Goal: Obtain resource: Download file/media

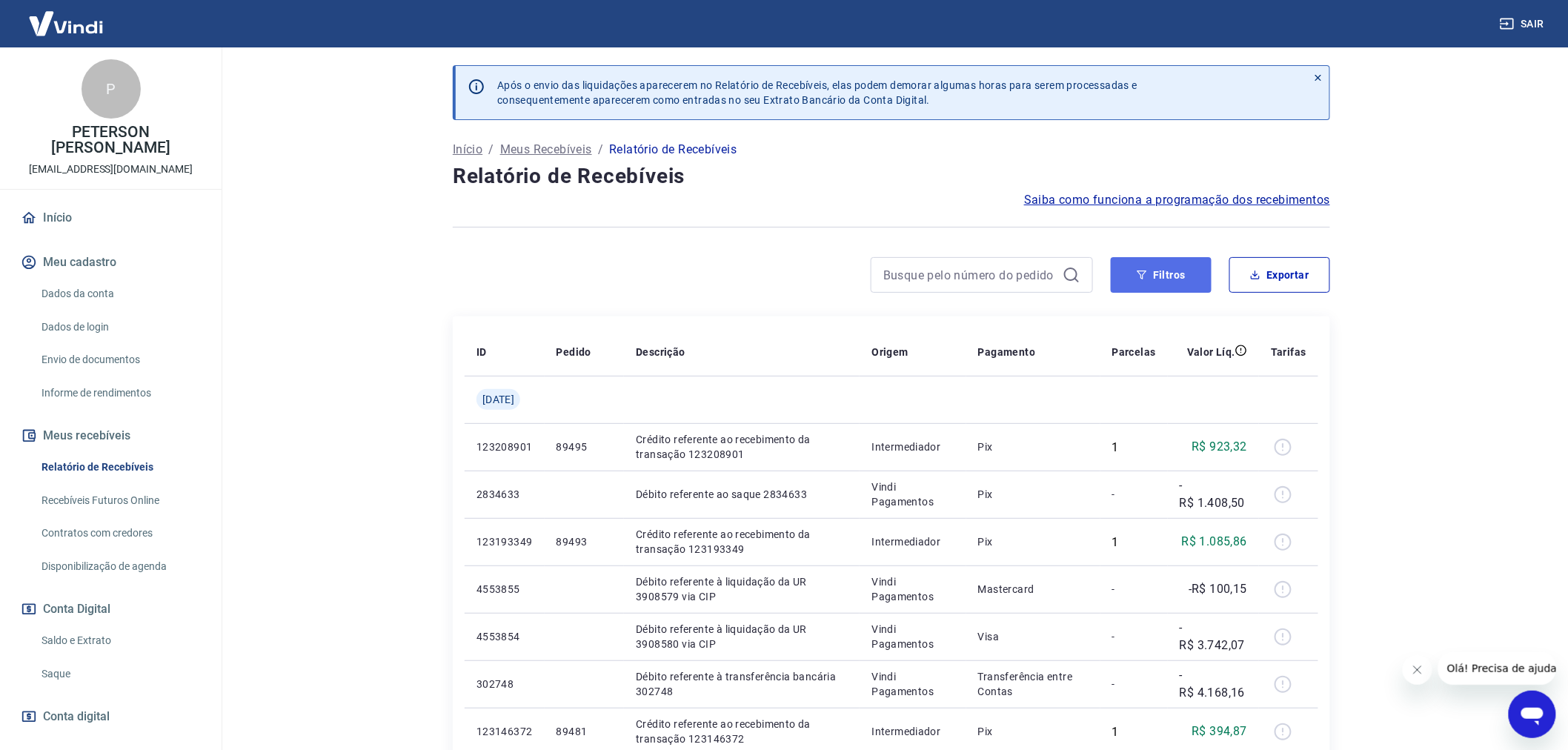
click at [1165, 270] on button "Filtros" at bounding box center [1160, 275] width 100 height 35
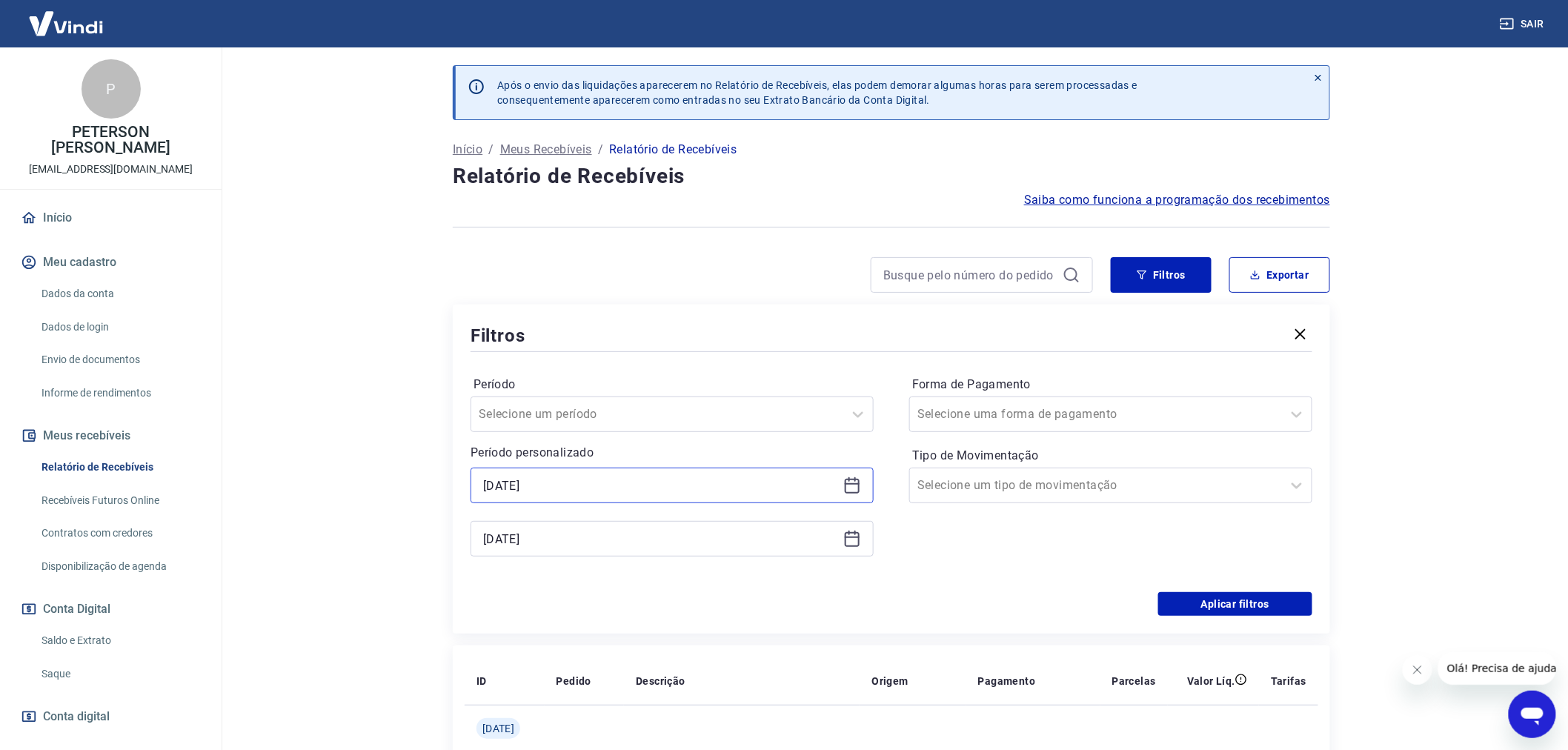
click at [485, 479] on input "[DATE]" at bounding box center [661, 485] width 354 height 22
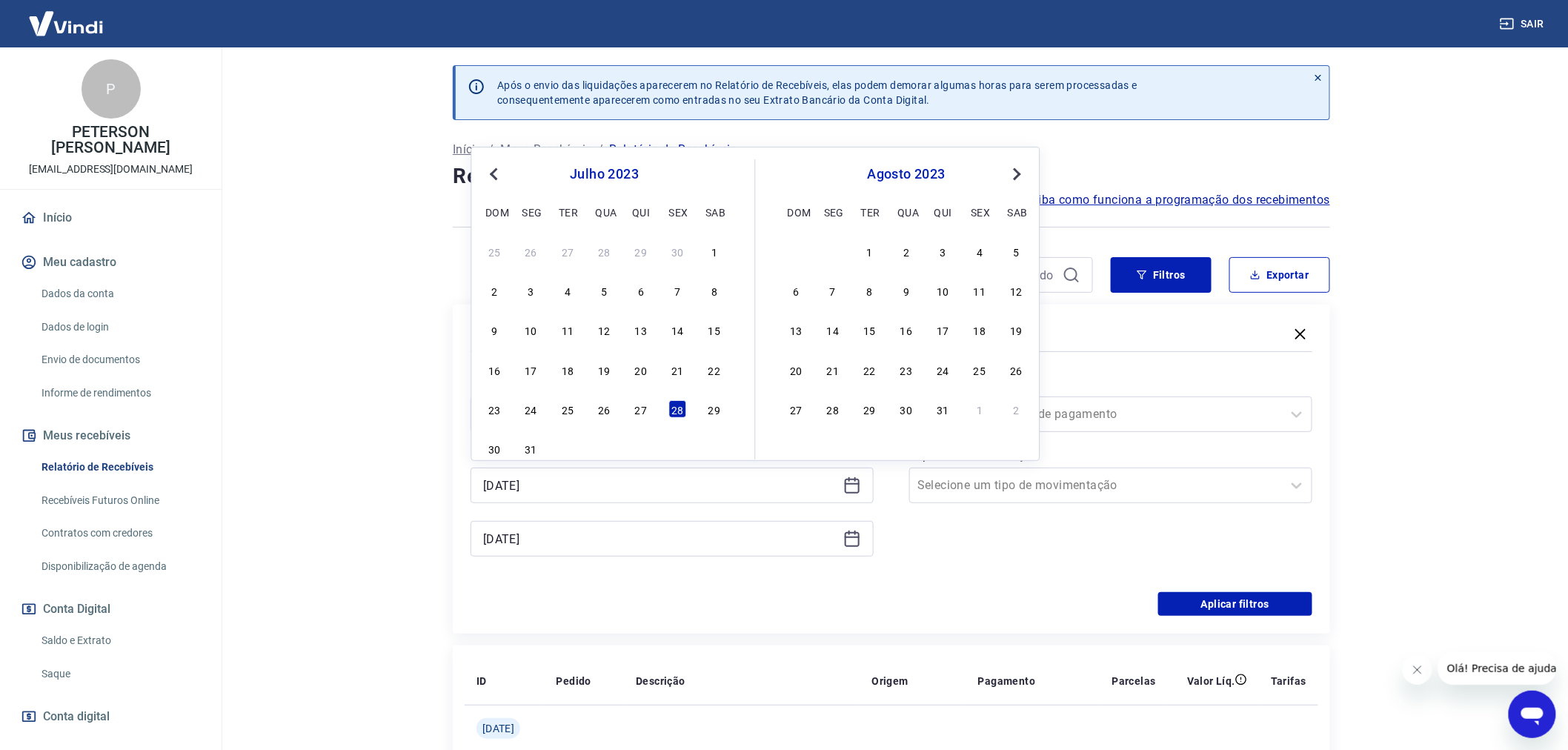
click at [495, 179] on span "Previous Month" at bounding box center [495, 174] width 0 height 17
click at [645, 413] on div "29" at bounding box center [641, 408] width 18 height 18
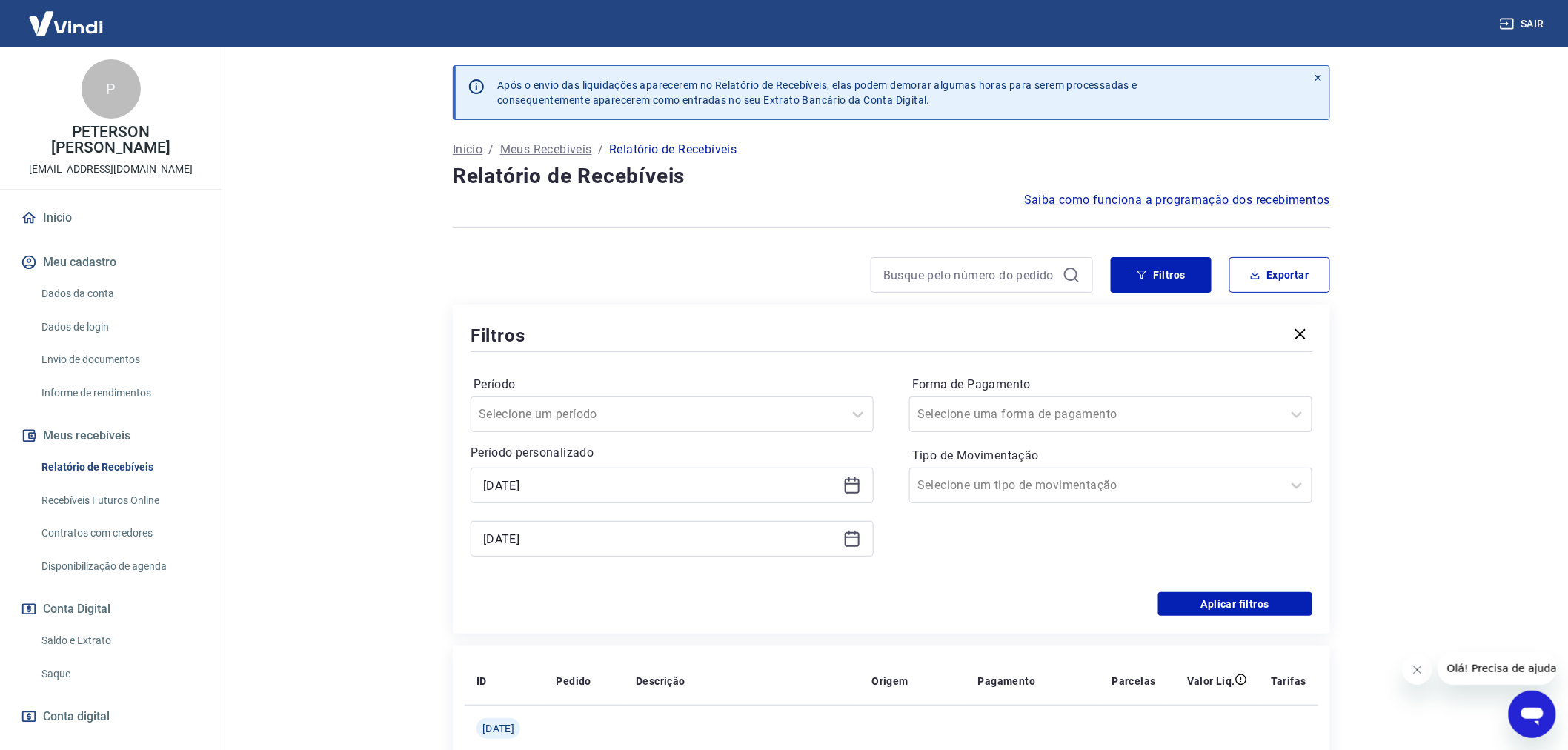
type input "[DATE]"
click at [853, 542] on icon at bounding box center [852, 538] width 18 height 18
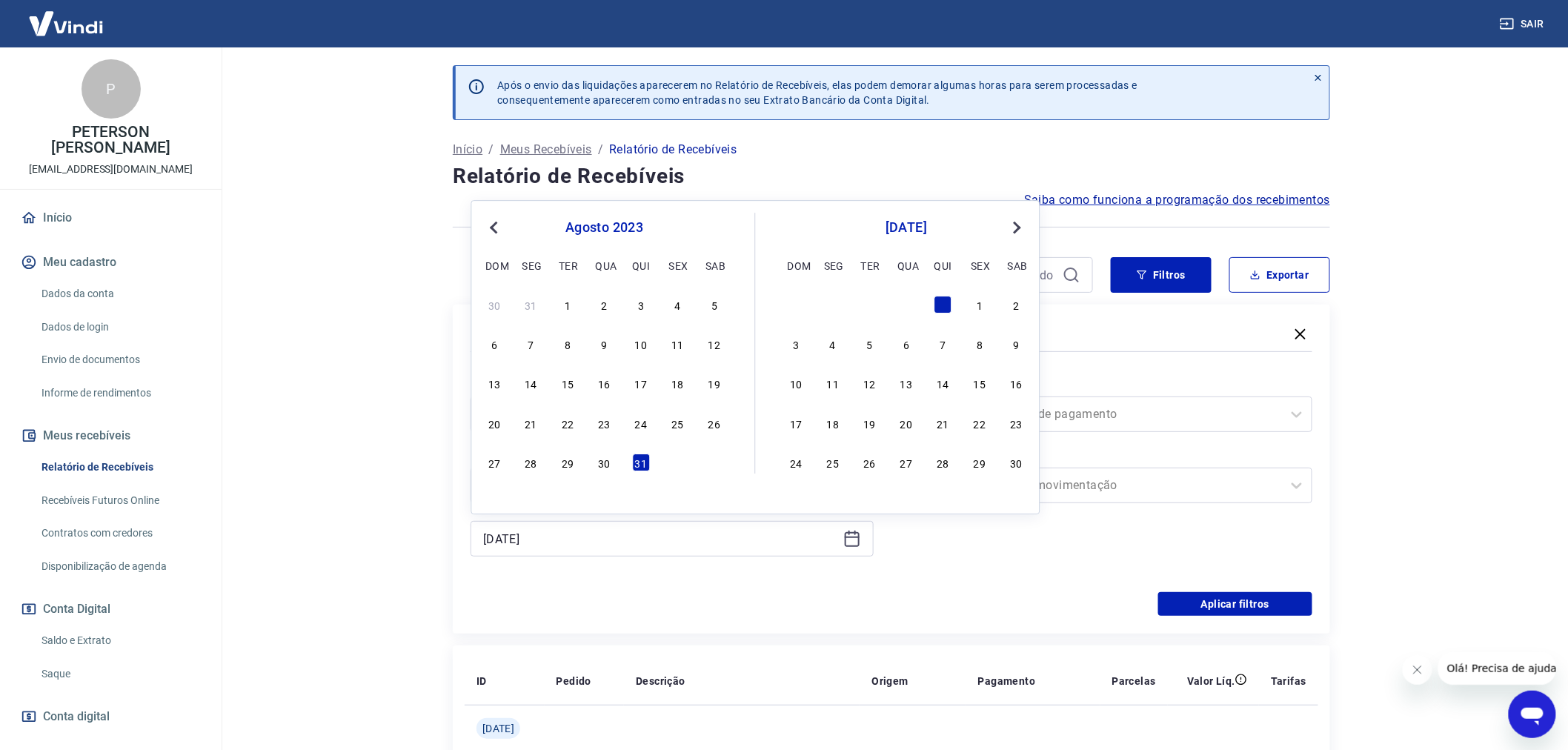
click at [492, 221] on button "Previous Month" at bounding box center [494, 227] width 18 height 18
click at [532, 505] on div "31" at bounding box center [531, 502] width 18 height 18
type input "[DATE]"
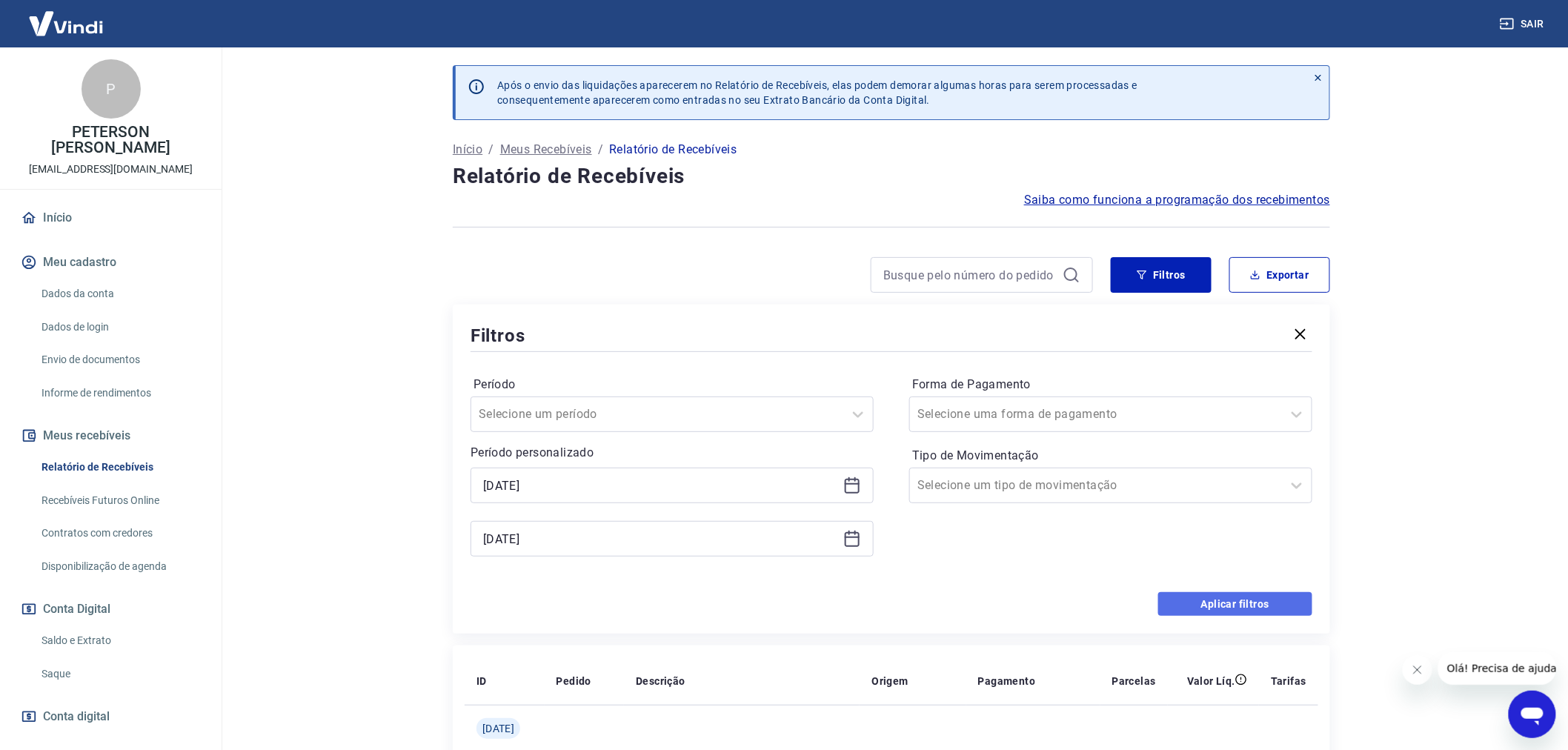
click at [1235, 602] on button "Aplicar filtros" at bounding box center [1235, 604] width 154 height 24
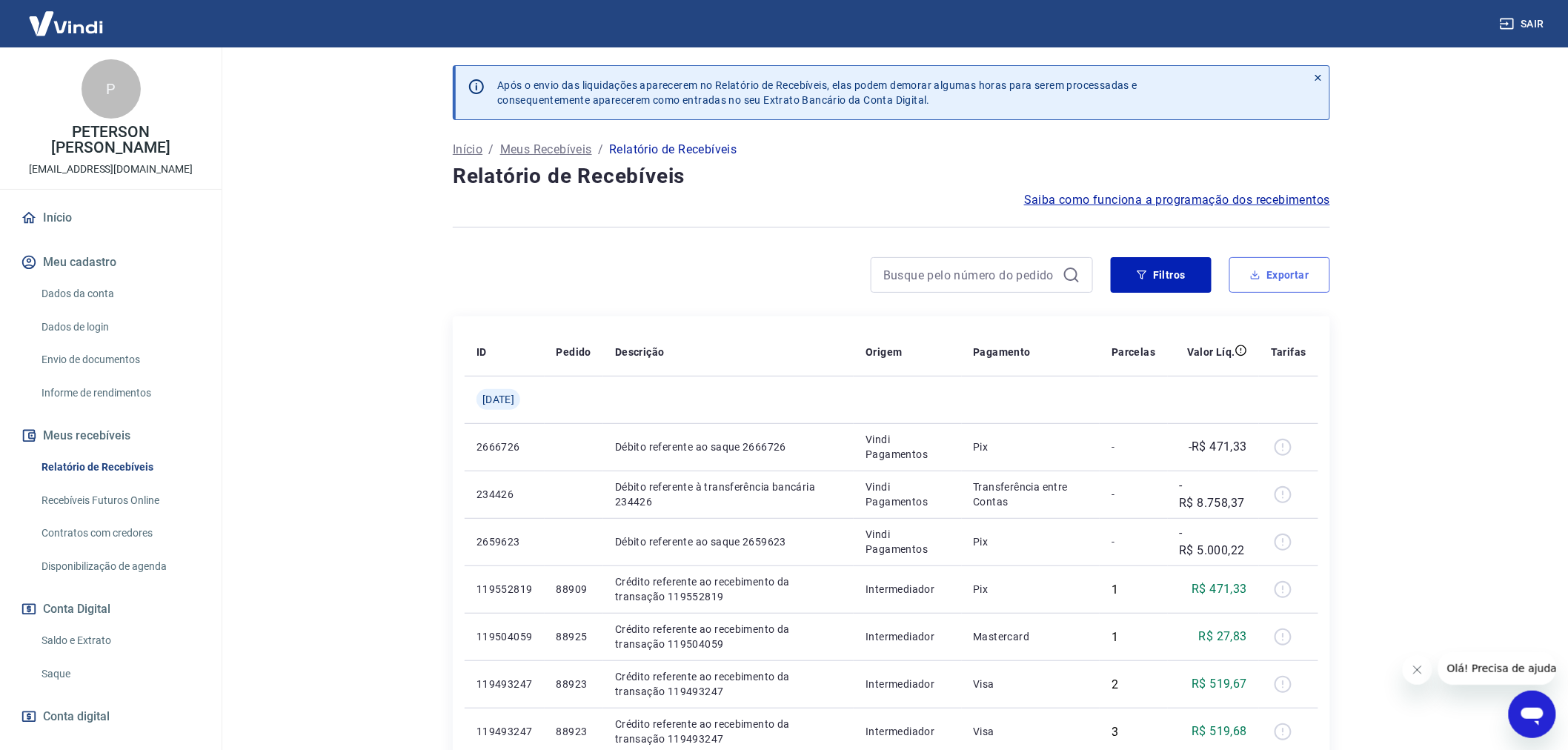
click at [1279, 271] on button "Exportar" at bounding box center [1279, 275] width 100 height 35
type input "[DATE]"
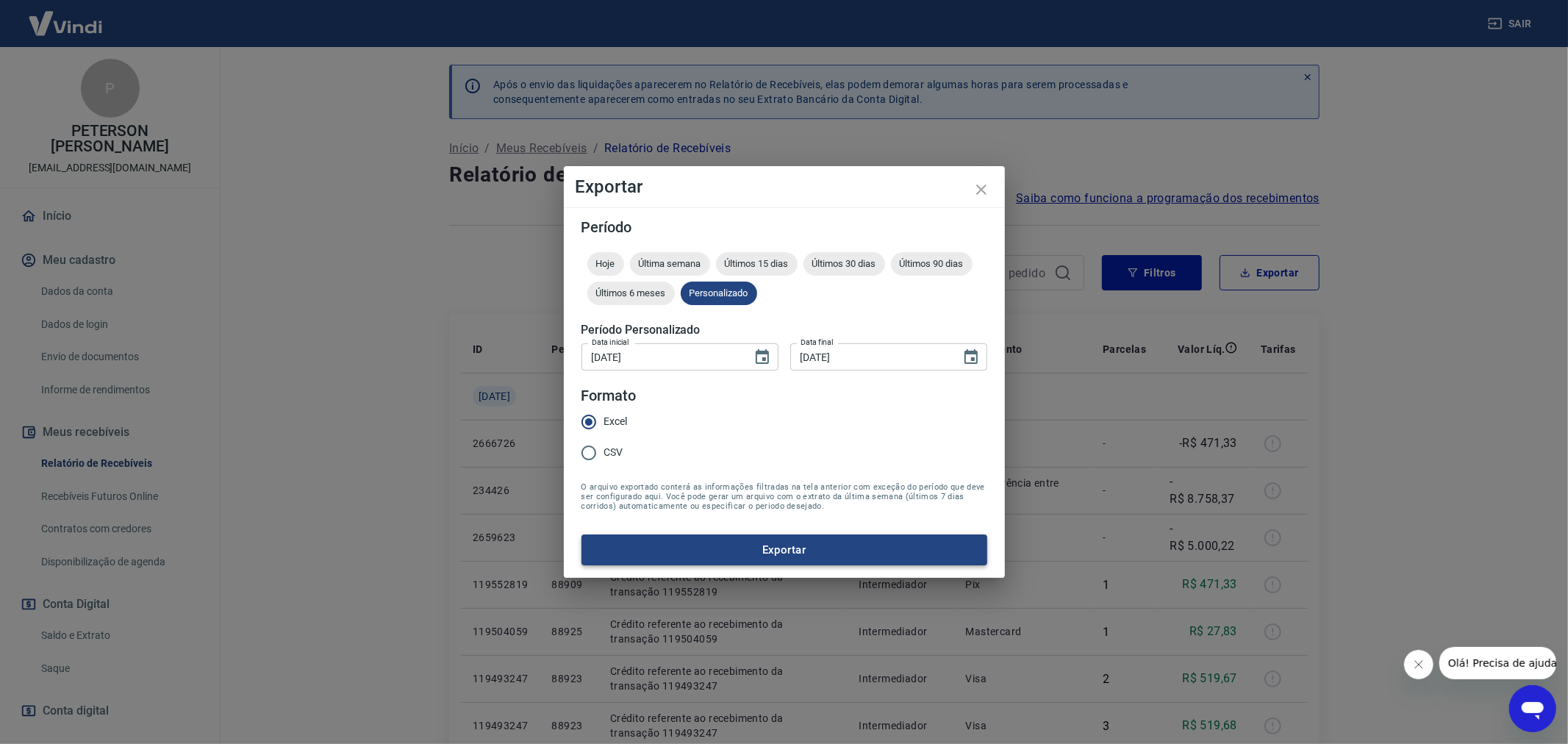
click at [777, 546] on button "Exportar" at bounding box center [784, 549] width 406 height 31
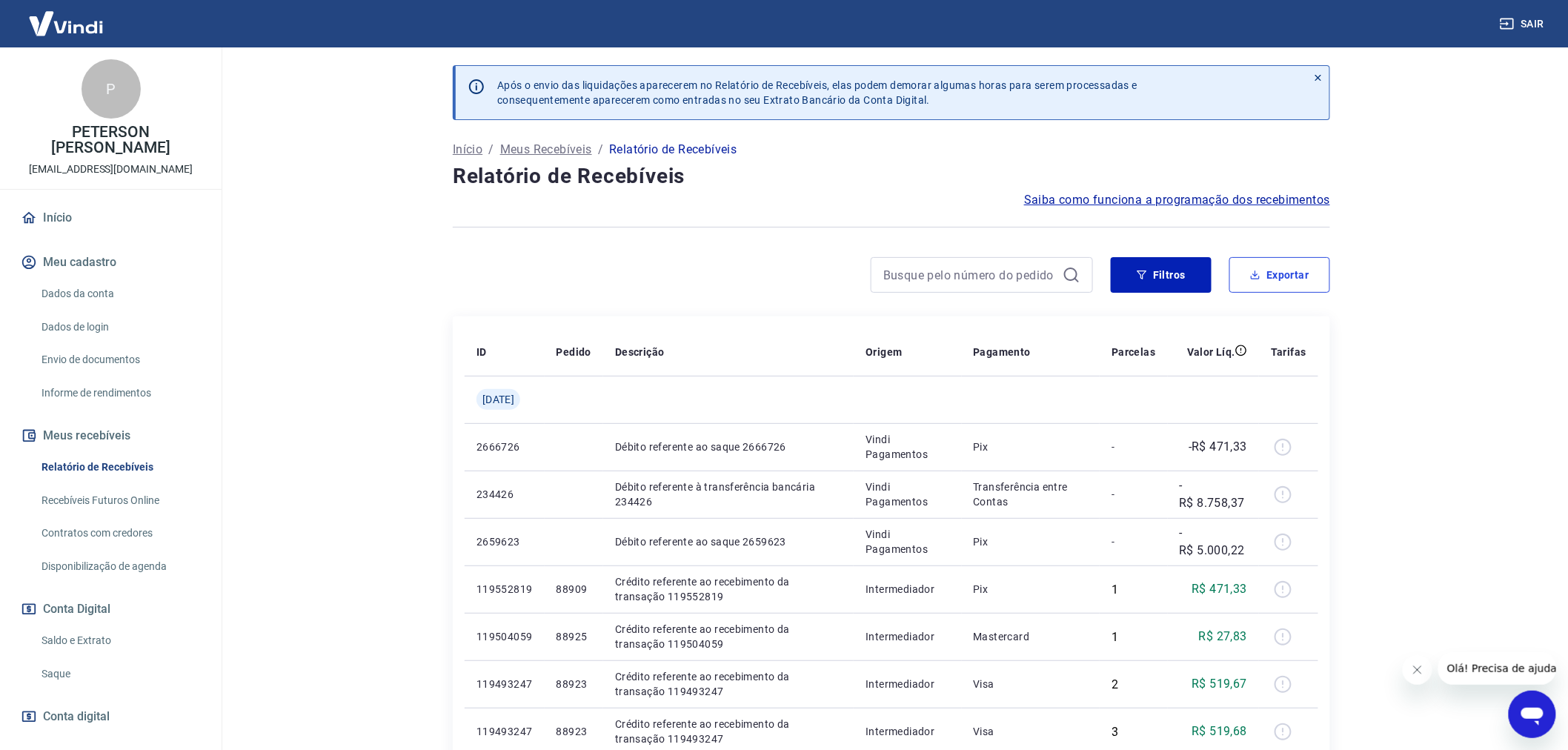
click at [1273, 278] on button "Exportar" at bounding box center [1279, 275] width 100 height 35
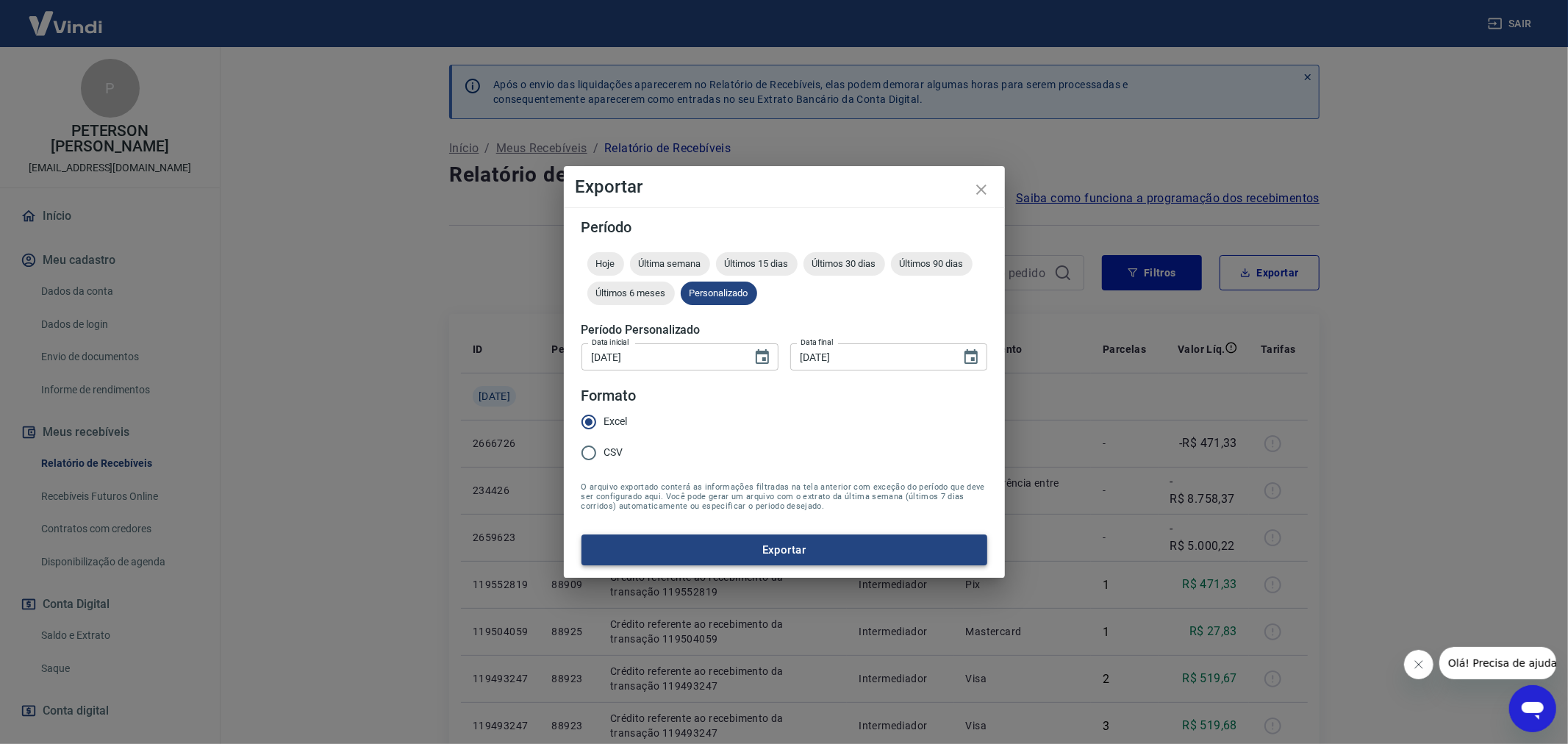
click at [780, 550] on button "Exportar" at bounding box center [784, 549] width 406 height 31
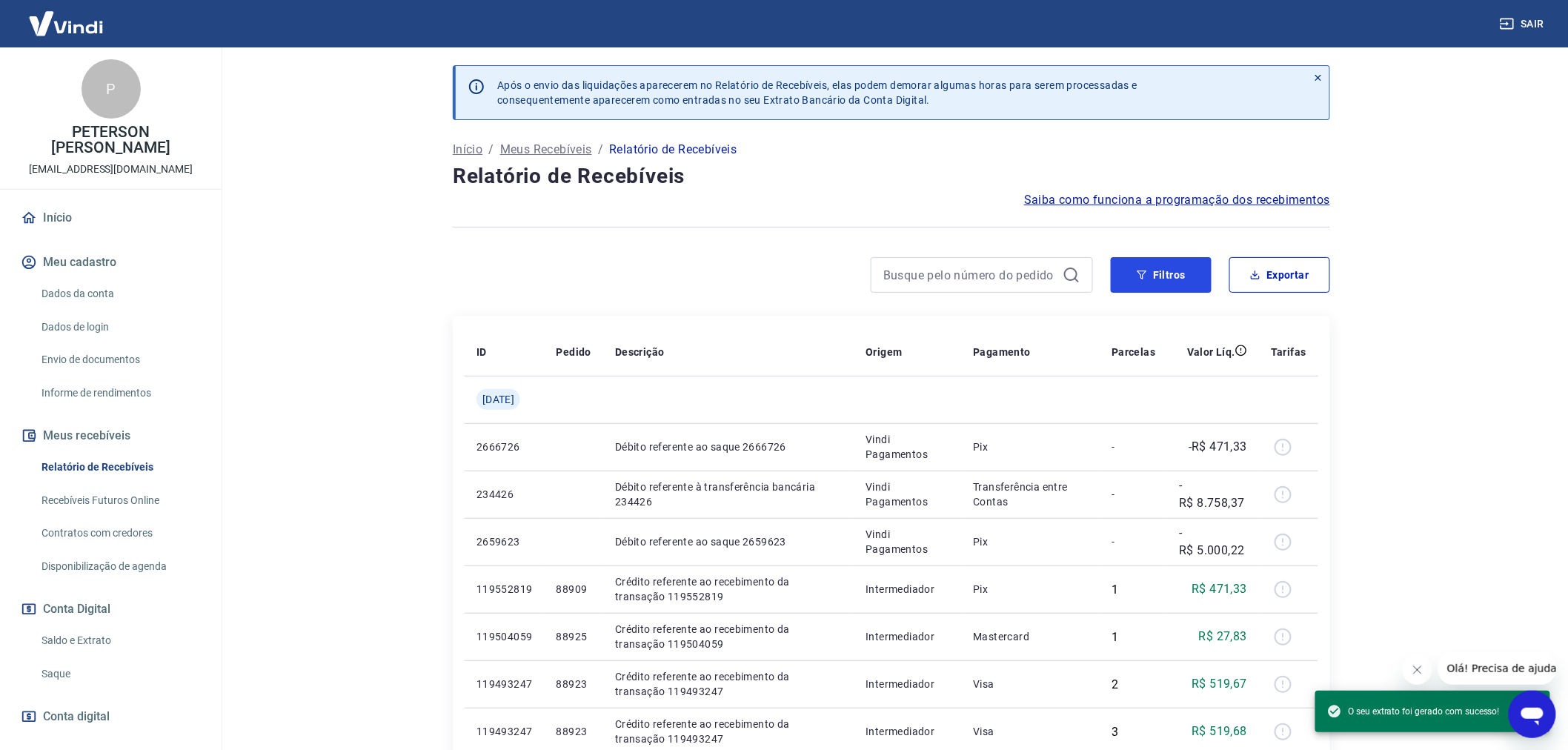
drag, startPoint x: 1158, startPoint y: 277, endPoint x: 196, endPoint y: 550, distance: 1000.0
click at [1158, 277] on button "Filtros" at bounding box center [1160, 275] width 100 height 35
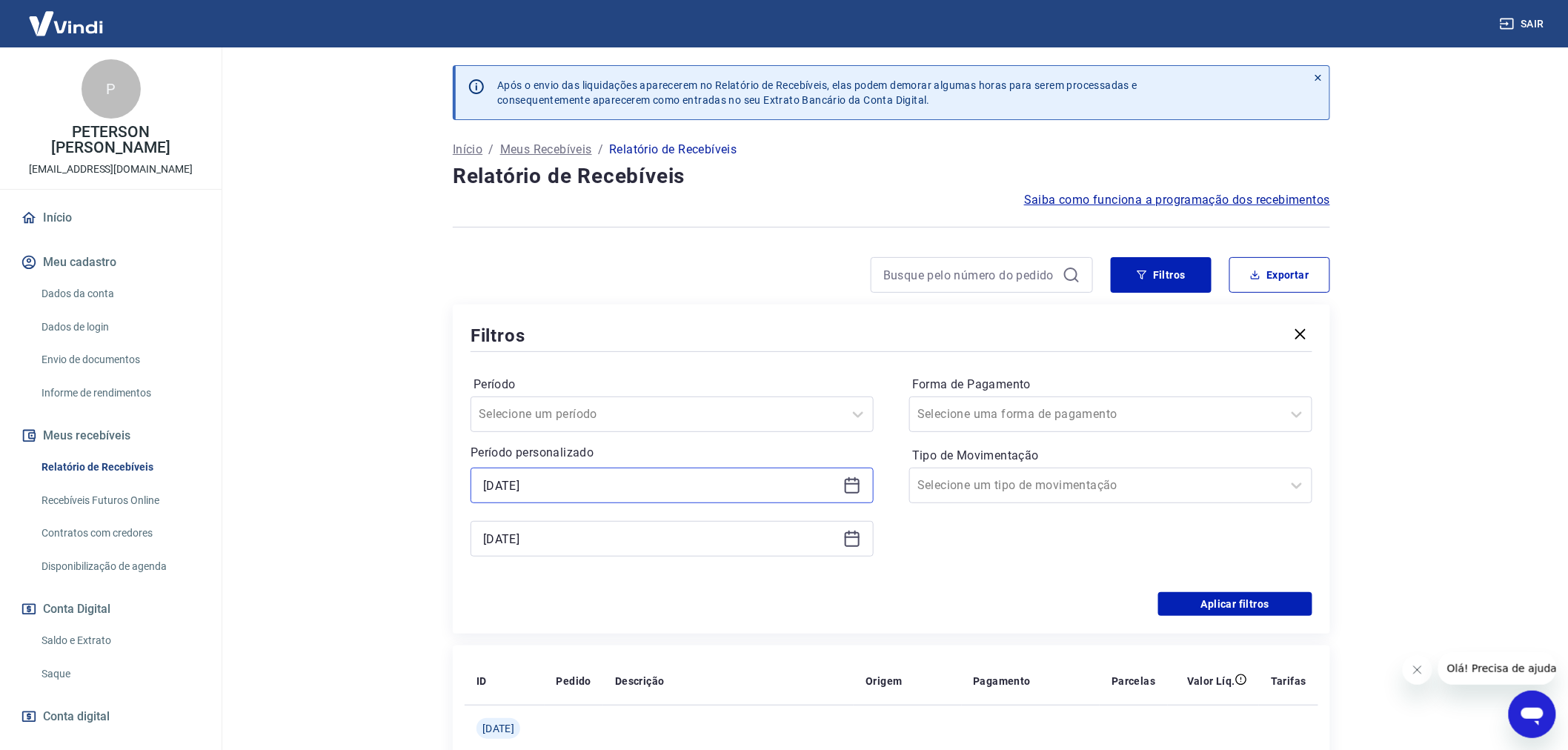
click at [486, 486] on input "[DATE]" at bounding box center [661, 485] width 354 height 22
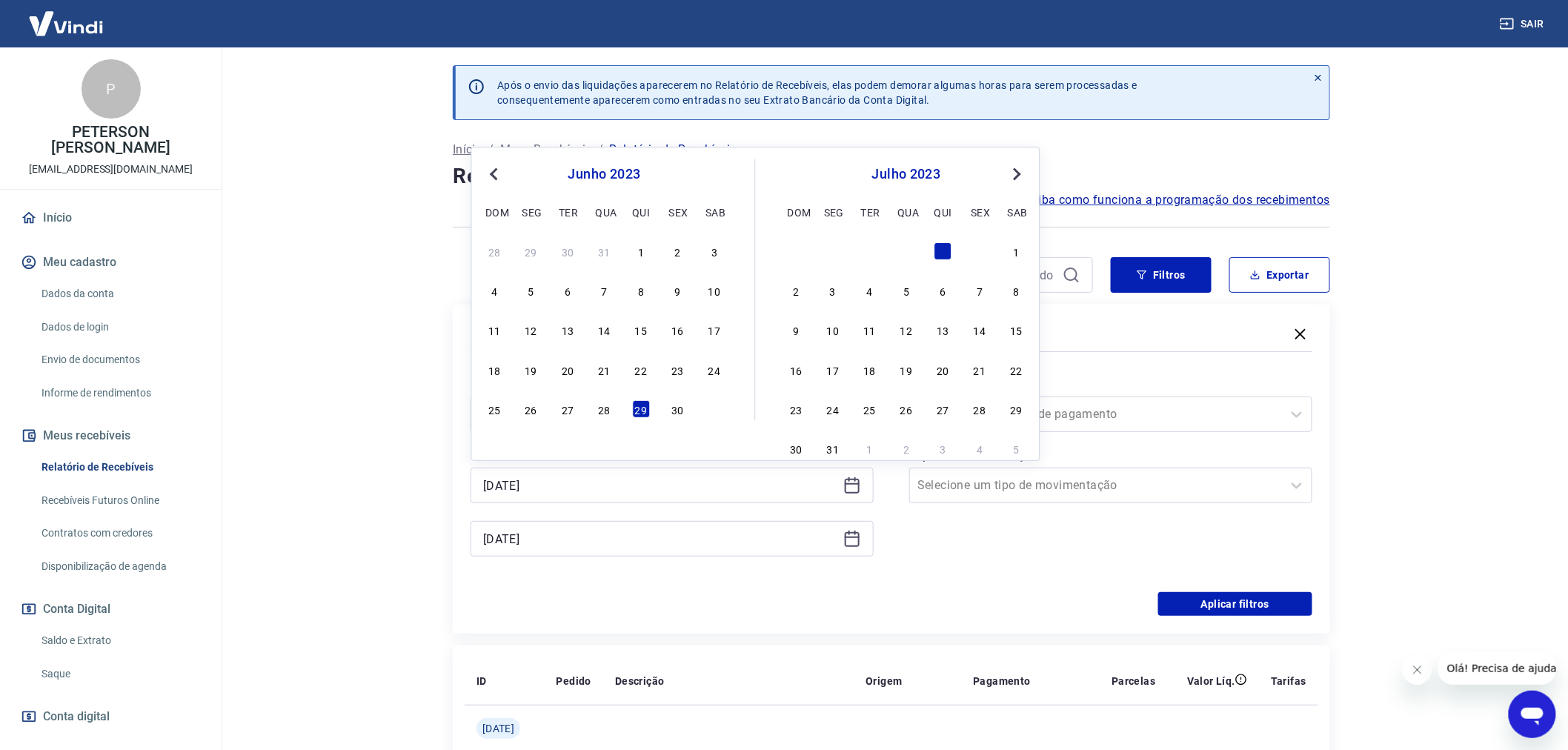
click at [495, 167] on span "Previous Month" at bounding box center [495, 174] width 0 height 17
click at [568, 412] on div "30" at bounding box center [567, 408] width 18 height 18
click at [568, 412] on input "Período" at bounding box center [553, 413] width 149 height 18
type input "[DATE]"
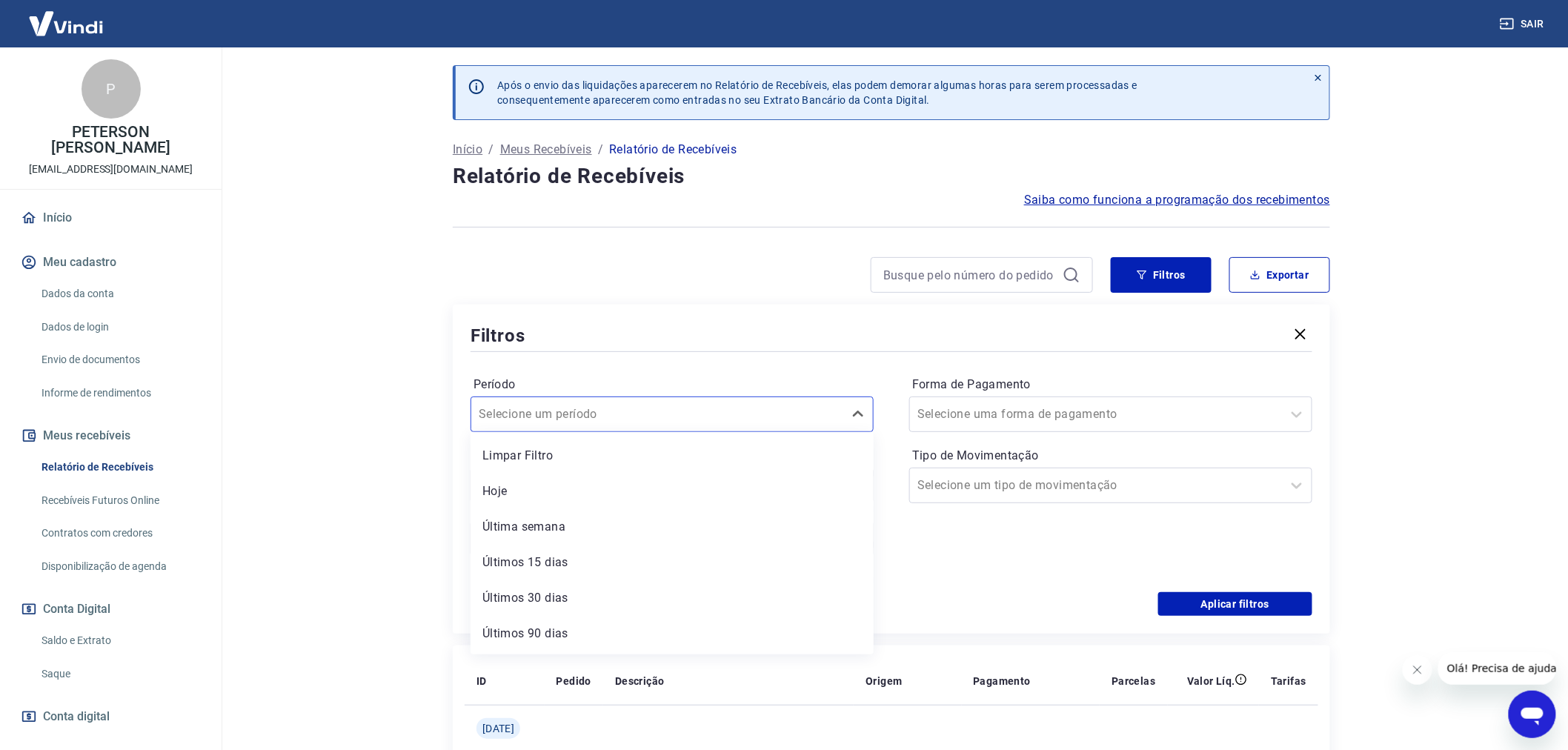
click at [568, 412] on input "Período" at bounding box center [553, 413] width 149 height 18
click at [313, 383] on main "Após o envio das liquidações aparecerem no Relatório de Recebíveis, elas podem …" at bounding box center [891, 398] width 1353 height 702
click at [501, 544] on input "[DATE]" at bounding box center [661, 538] width 354 height 22
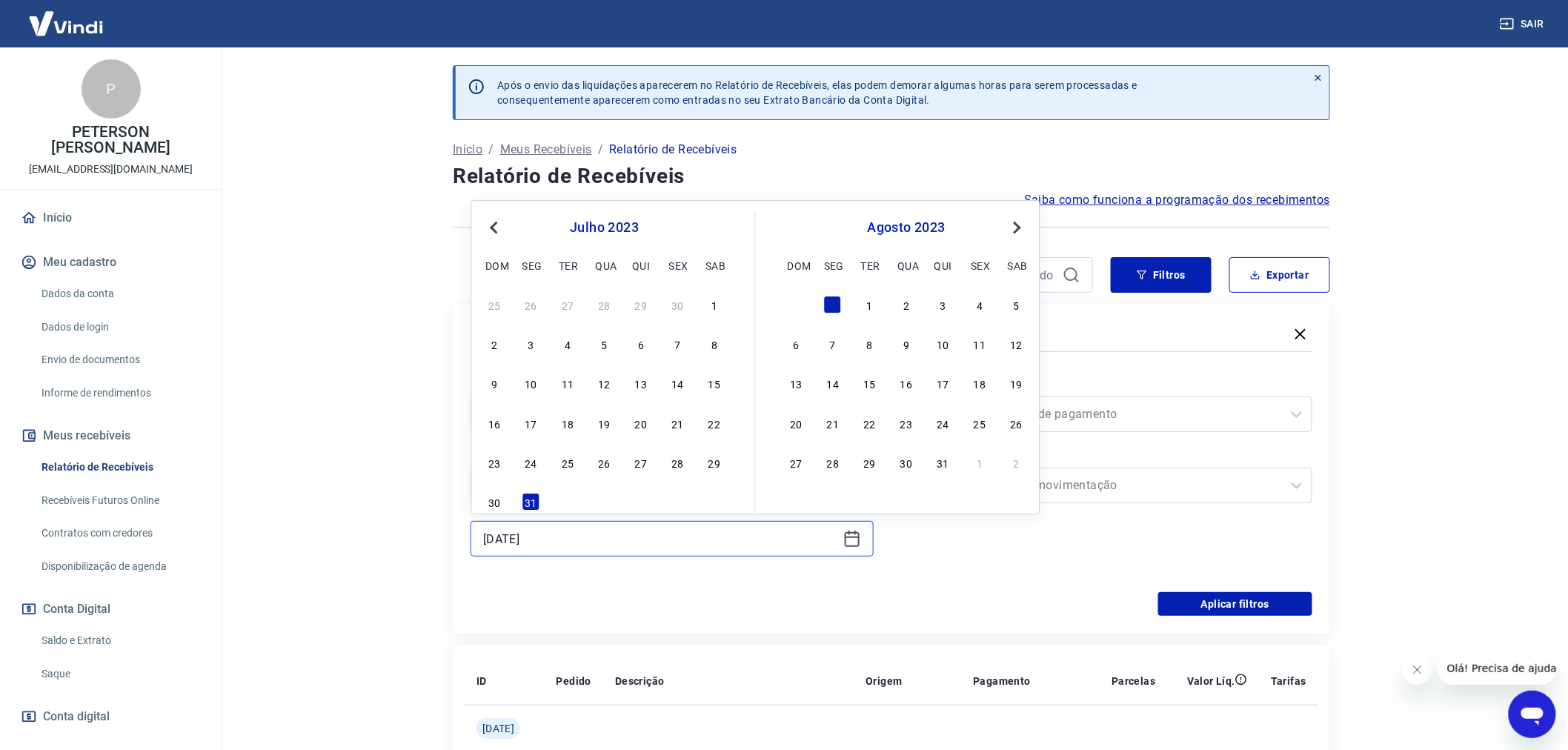
click at [501, 544] on input "[DATE]" at bounding box center [661, 538] width 354 height 22
click at [495, 226] on span "Previous Month" at bounding box center [495, 227] width 0 height 17
click at [683, 463] on div "30" at bounding box center [678, 461] width 18 height 18
type input "[DATE]"
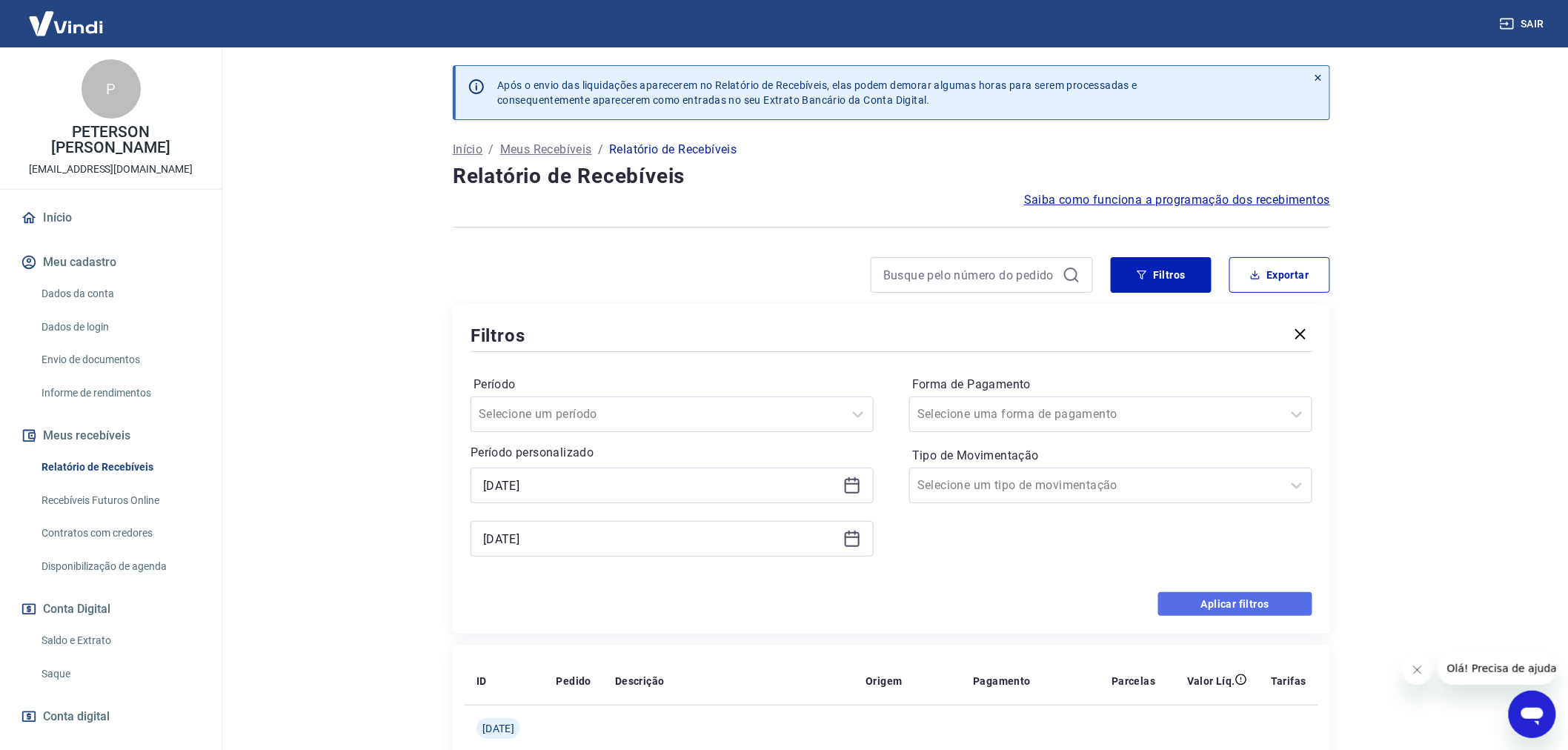
click at [1231, 602] on button "Aplicar filtros" at bounding box center [1235, 604] width 154 height 24
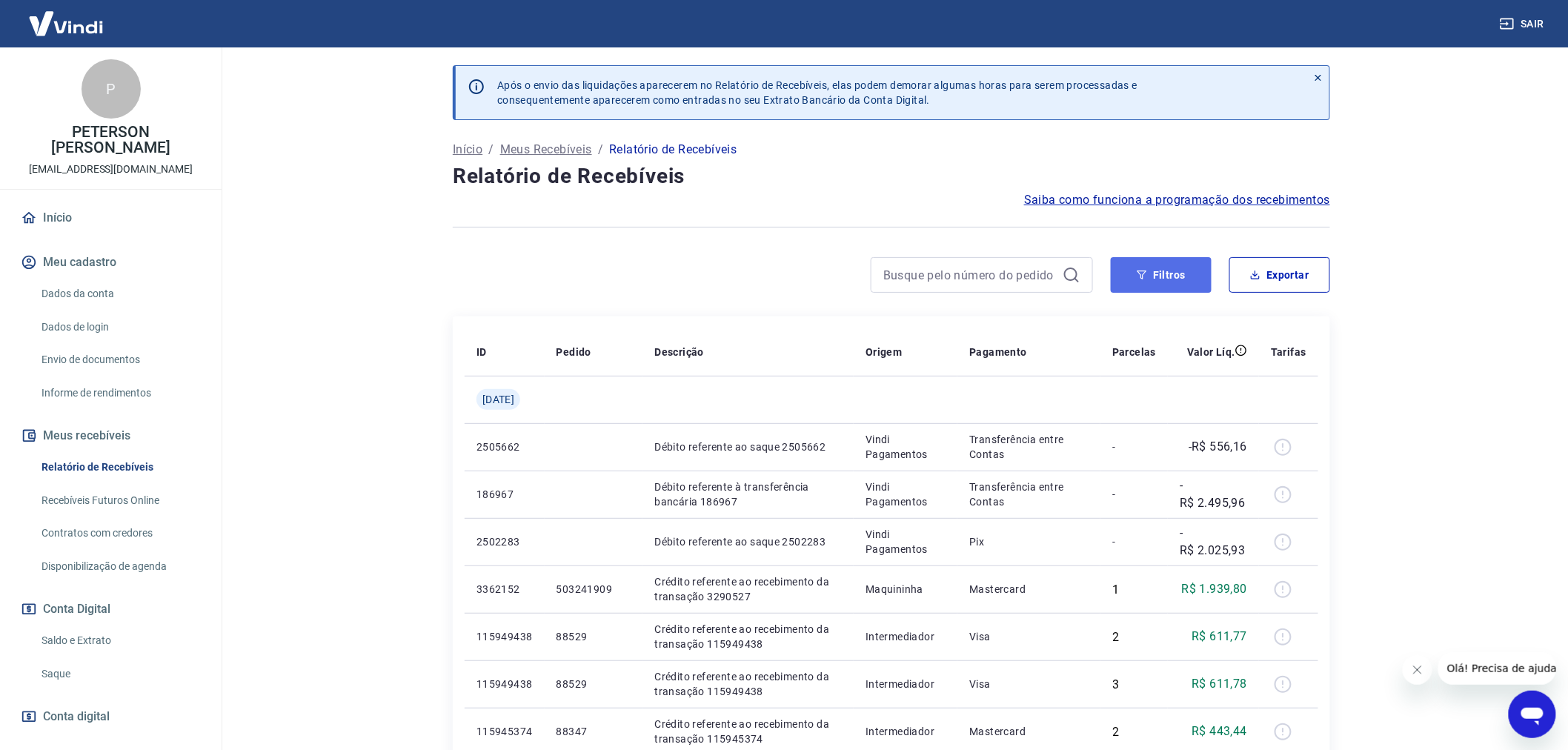
click at [1171, 277] on button "Filtros" at bounding box center [1160, 275] width 100 height 35
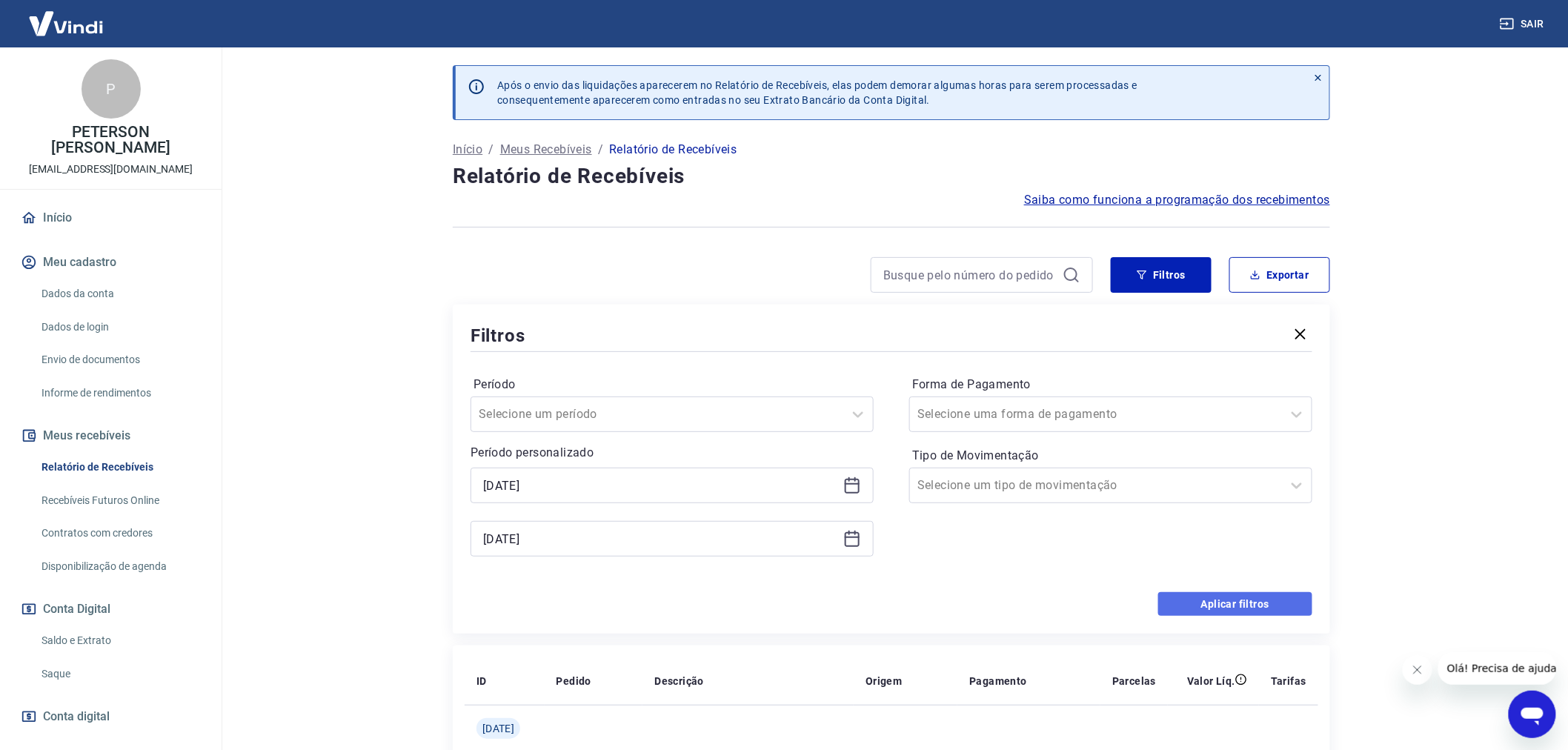
click at [1257, 605] on button "Aplicar filtros" at bounding box center [1235, 604] width 154 height 24
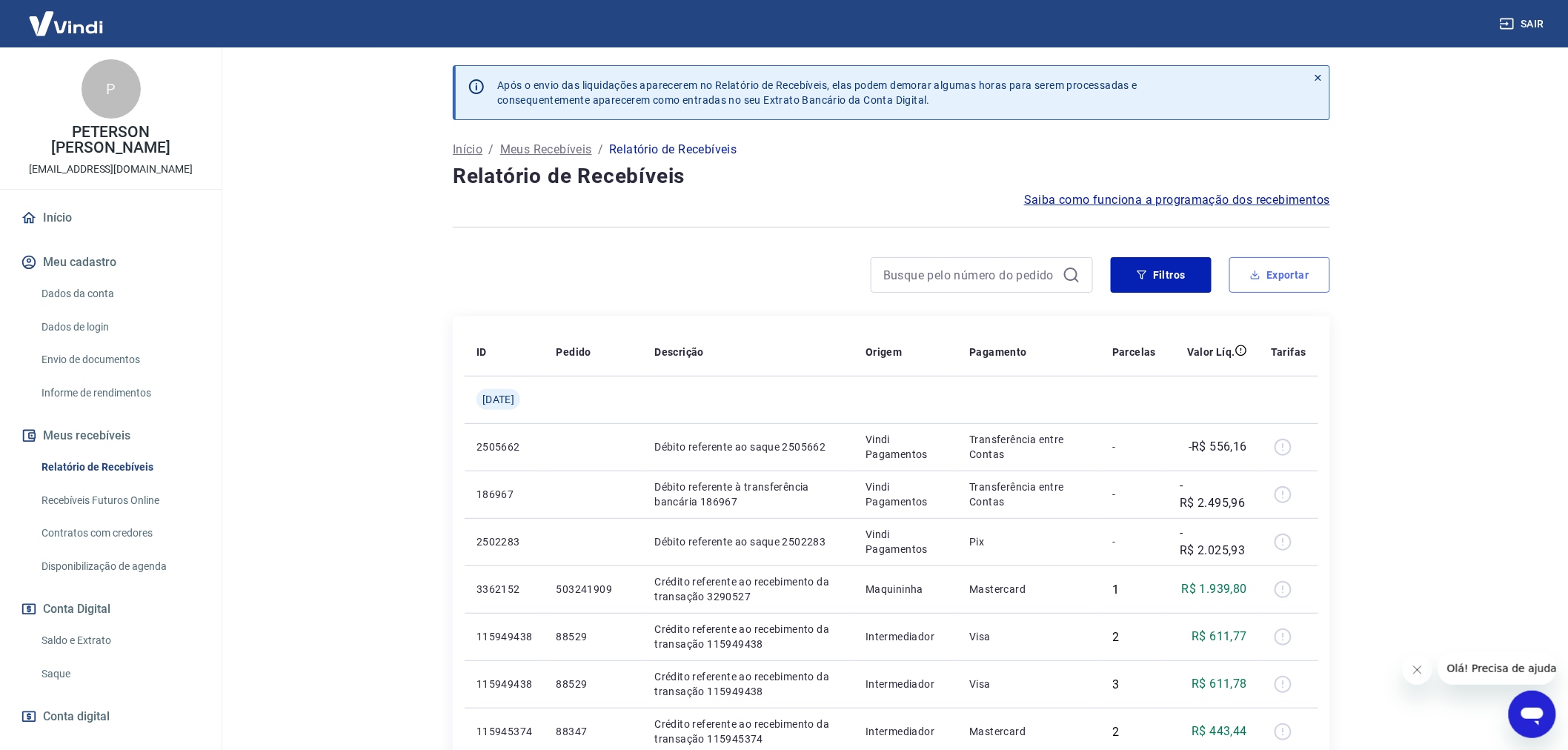
click at [1286, 265] on button "Exportar" at bounding box center [1279, 275] width 100 height 35
type input "[DATE]"
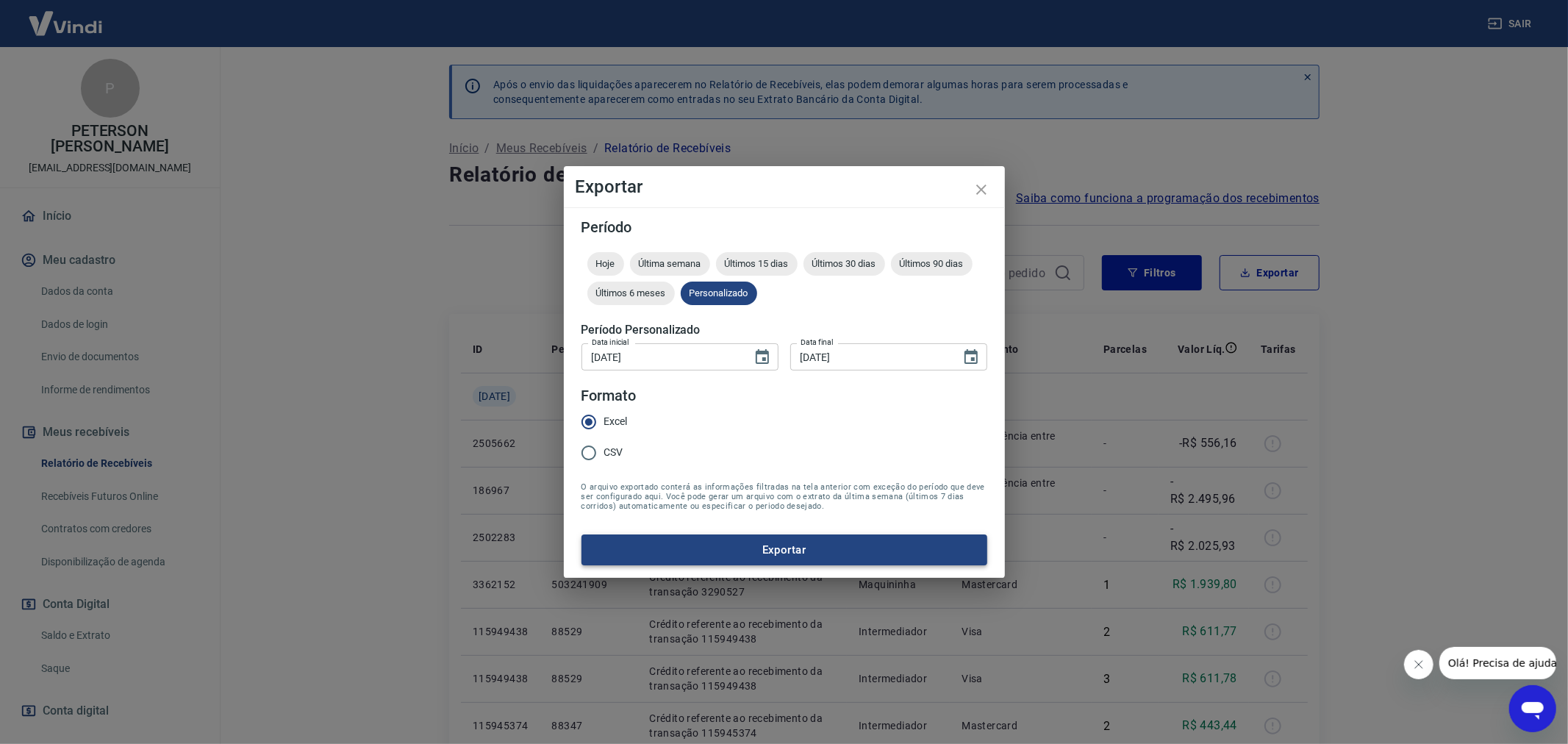
click at [769, 557] on button "Exportar" at bounding box center [784, 549] width 406 height 31
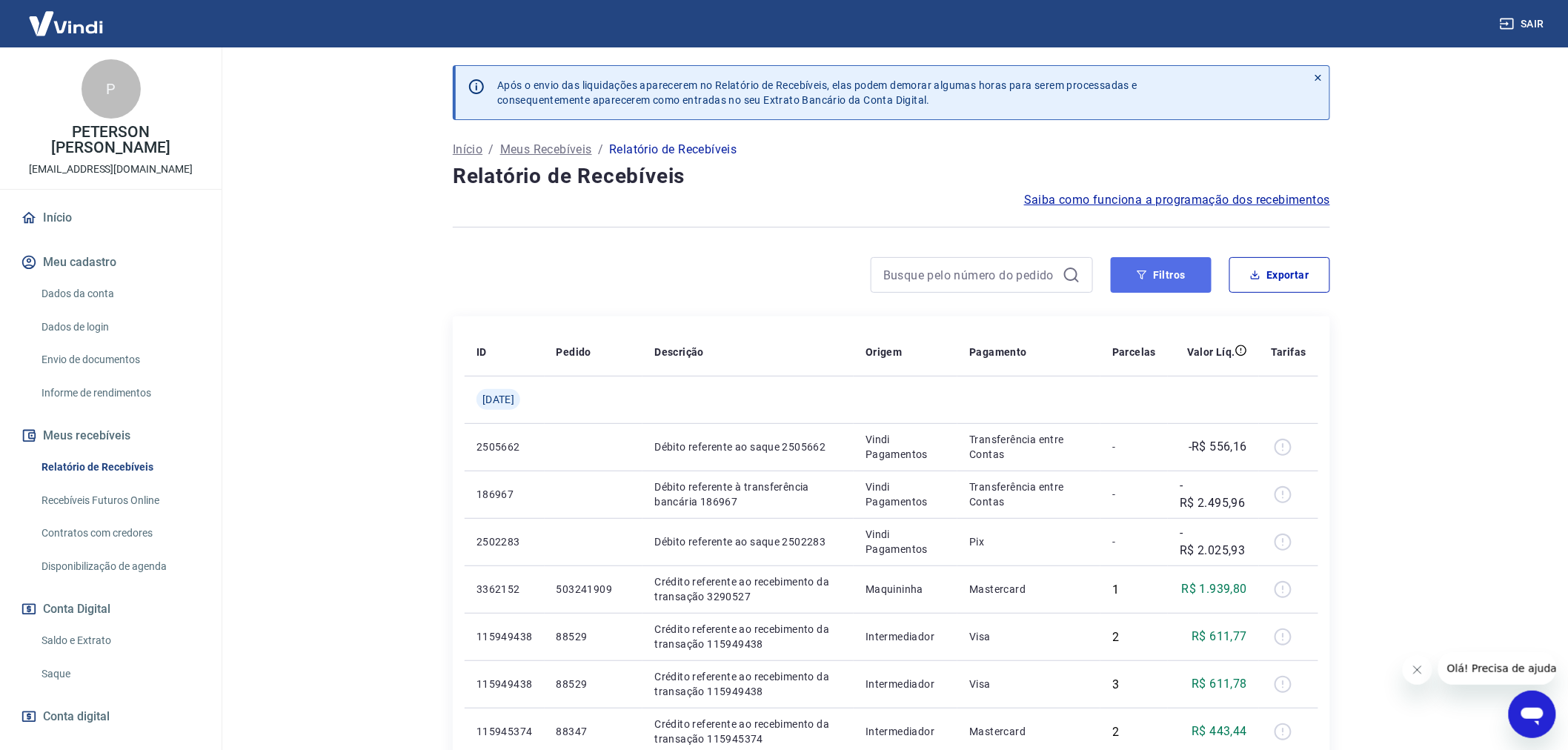
click at [1162, 268] on button "Filtros" at bounding box center [1160, 275] width 100 height 35
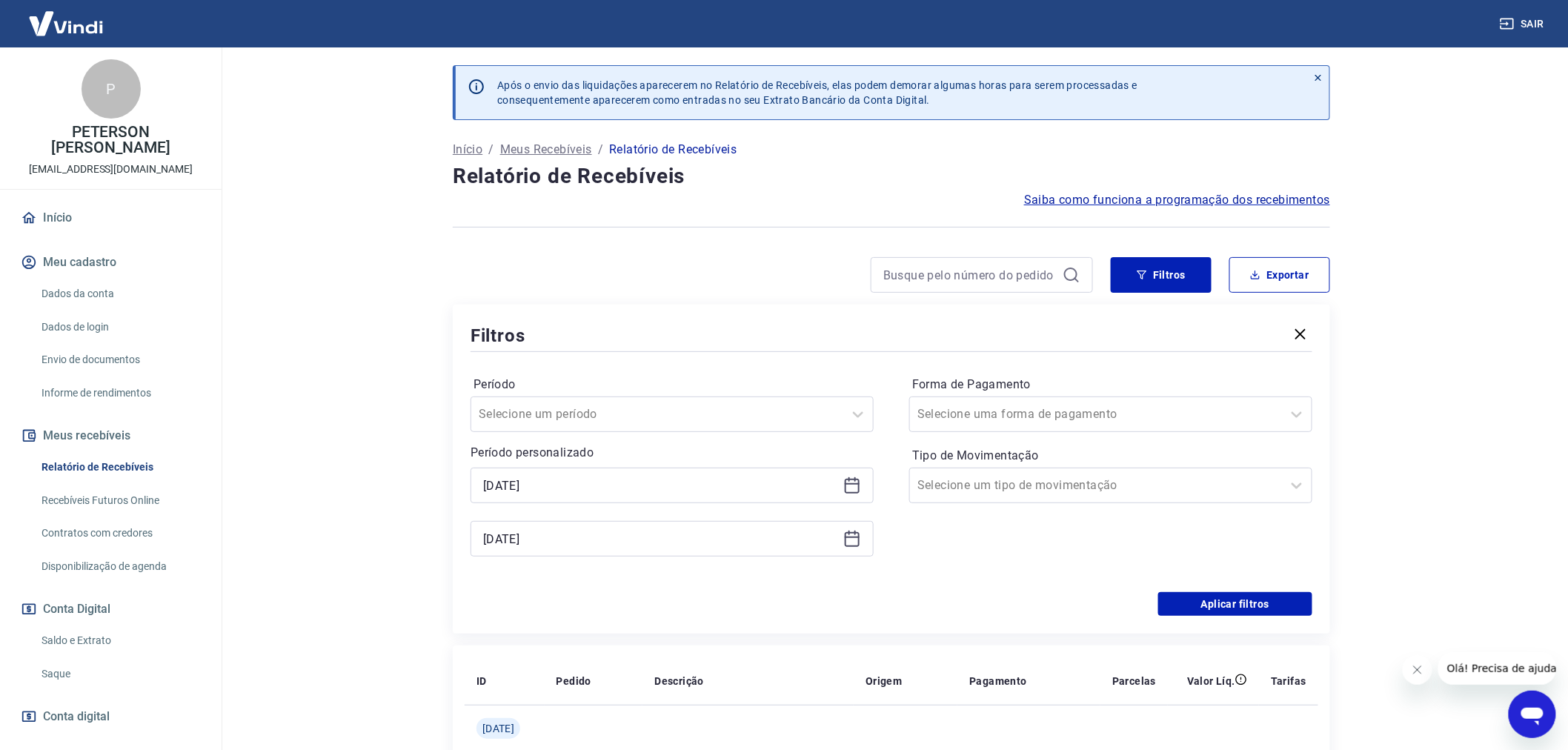
click at [854, 485] on icon at bounding box center [852, 485] width 18 height 18
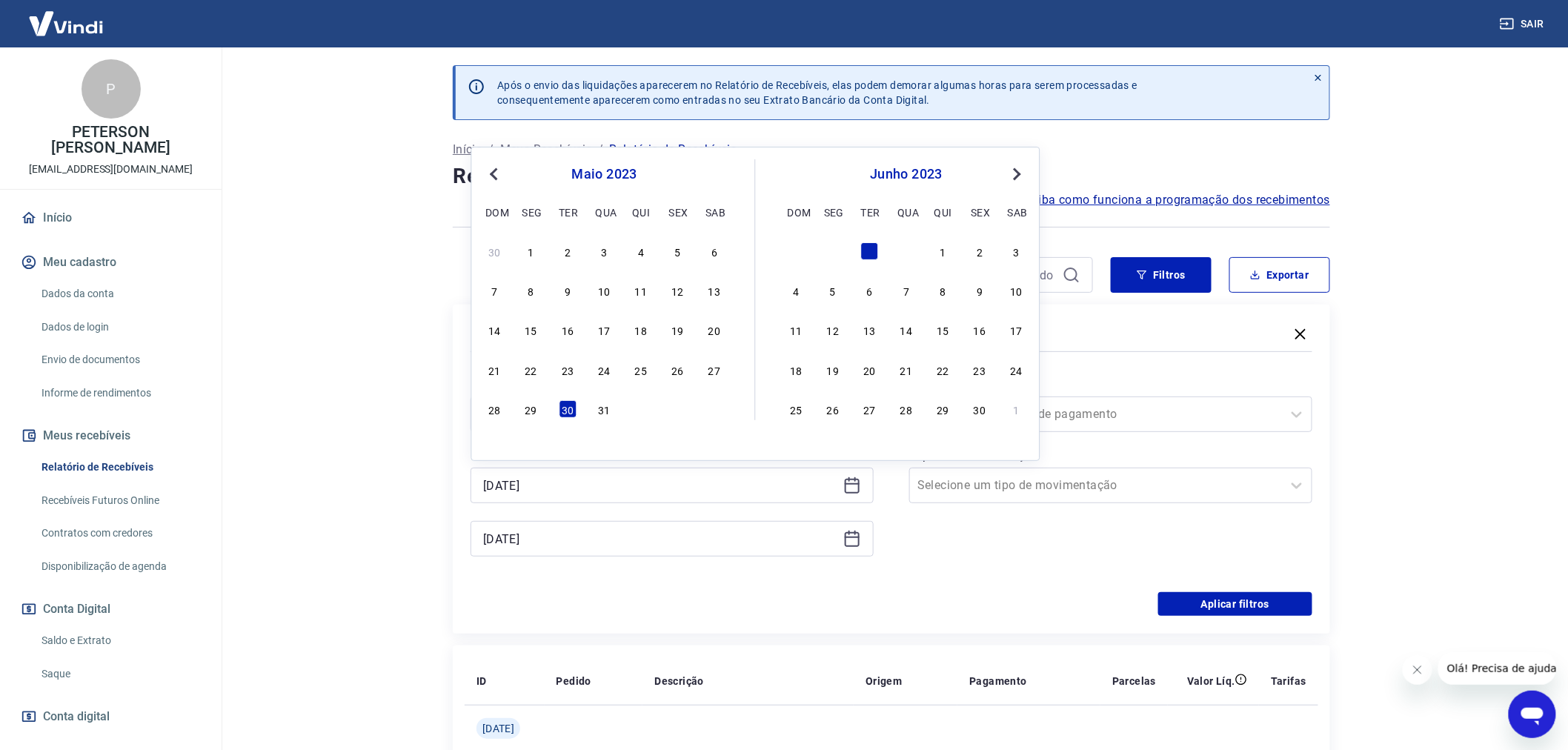
click at [1468, 421] on main "Após o envio das liquidações aparecerem no Relatório de Recebíveis, elas podem …" at bounding box center [891, 398] width 1353 height 702
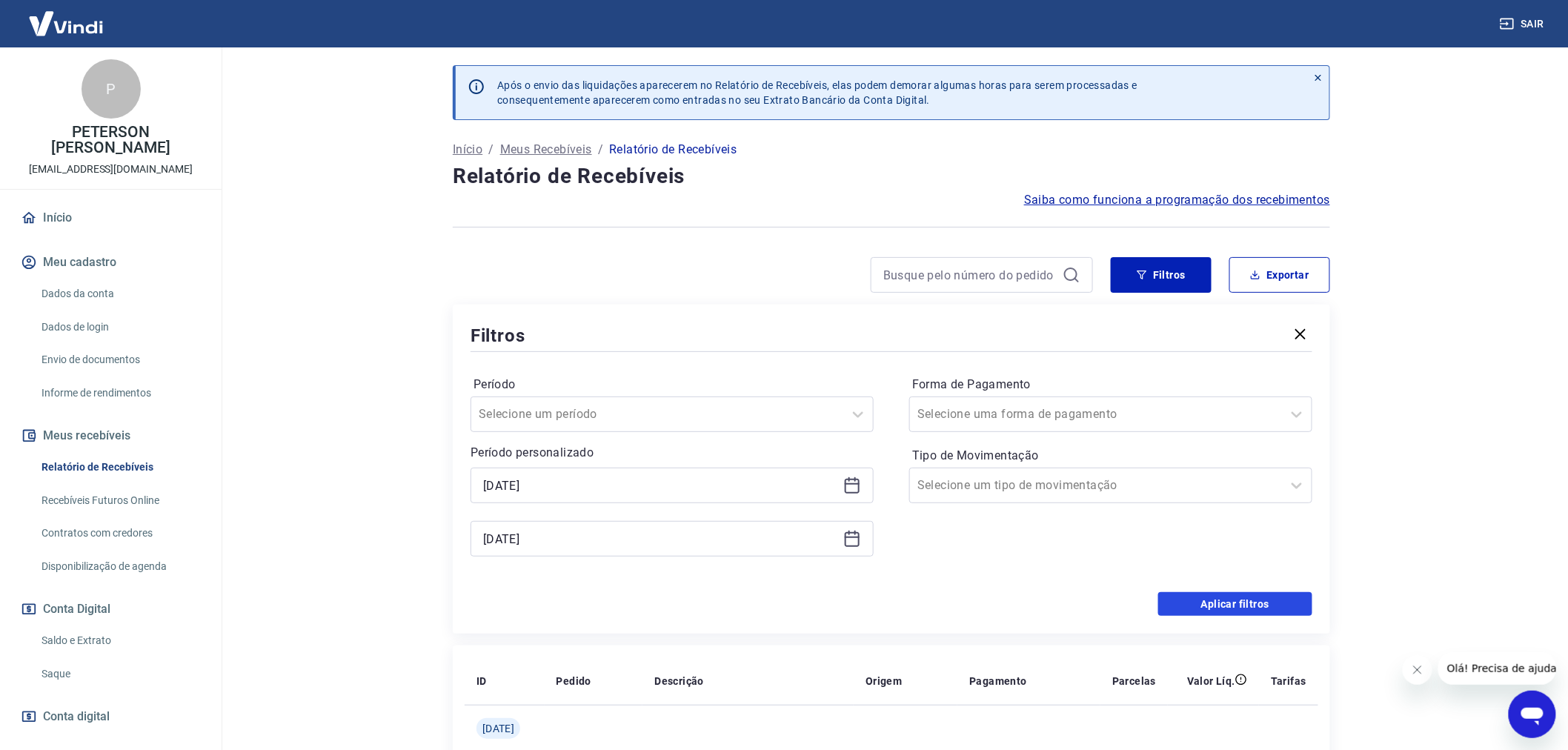
click at [1232, 602] on button "Aplicar filtros" at bounding box center [1235, 604] width 154 height 24
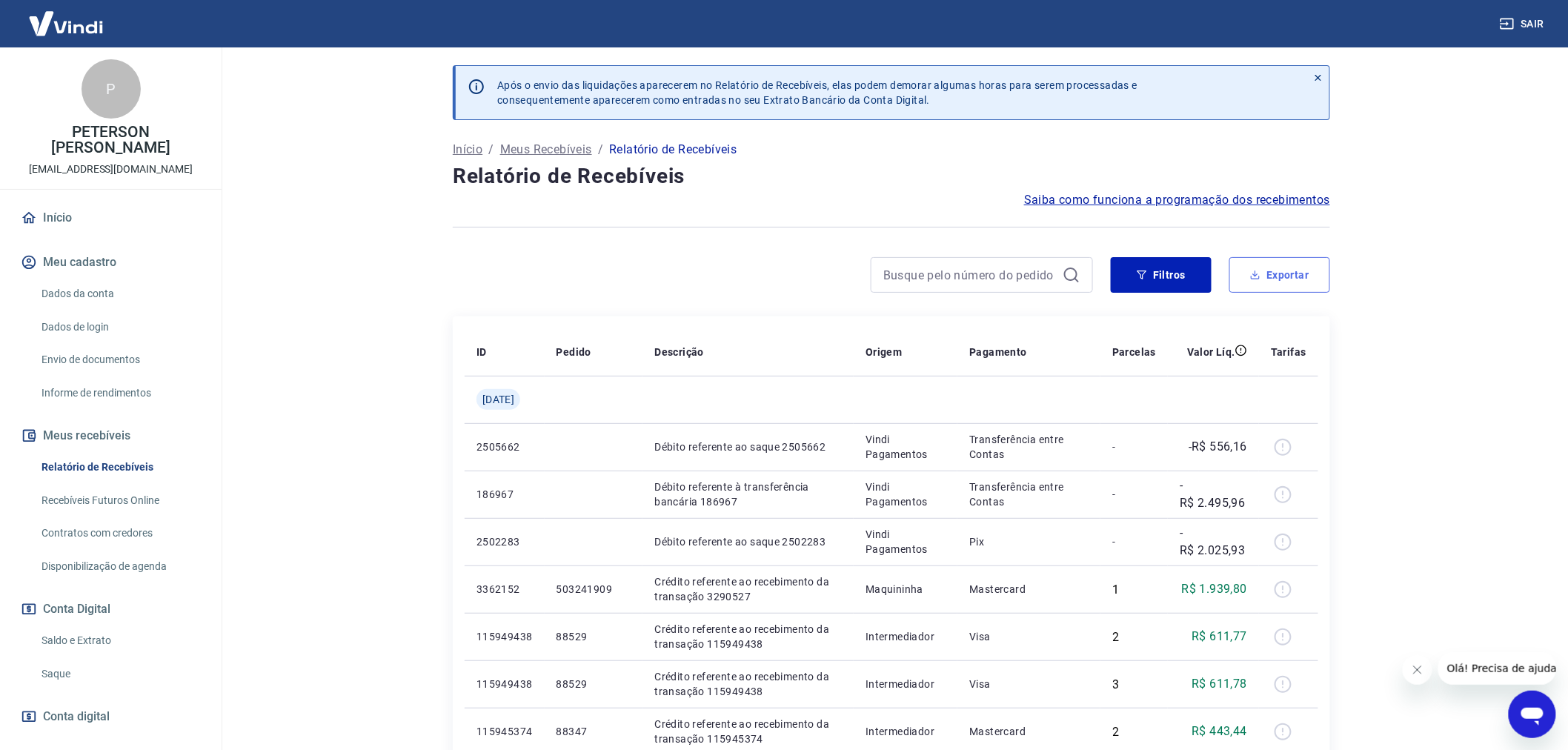
click at [1286, 277] on button "Exportar" at bounding box center [1279, 275] width 100 height 35
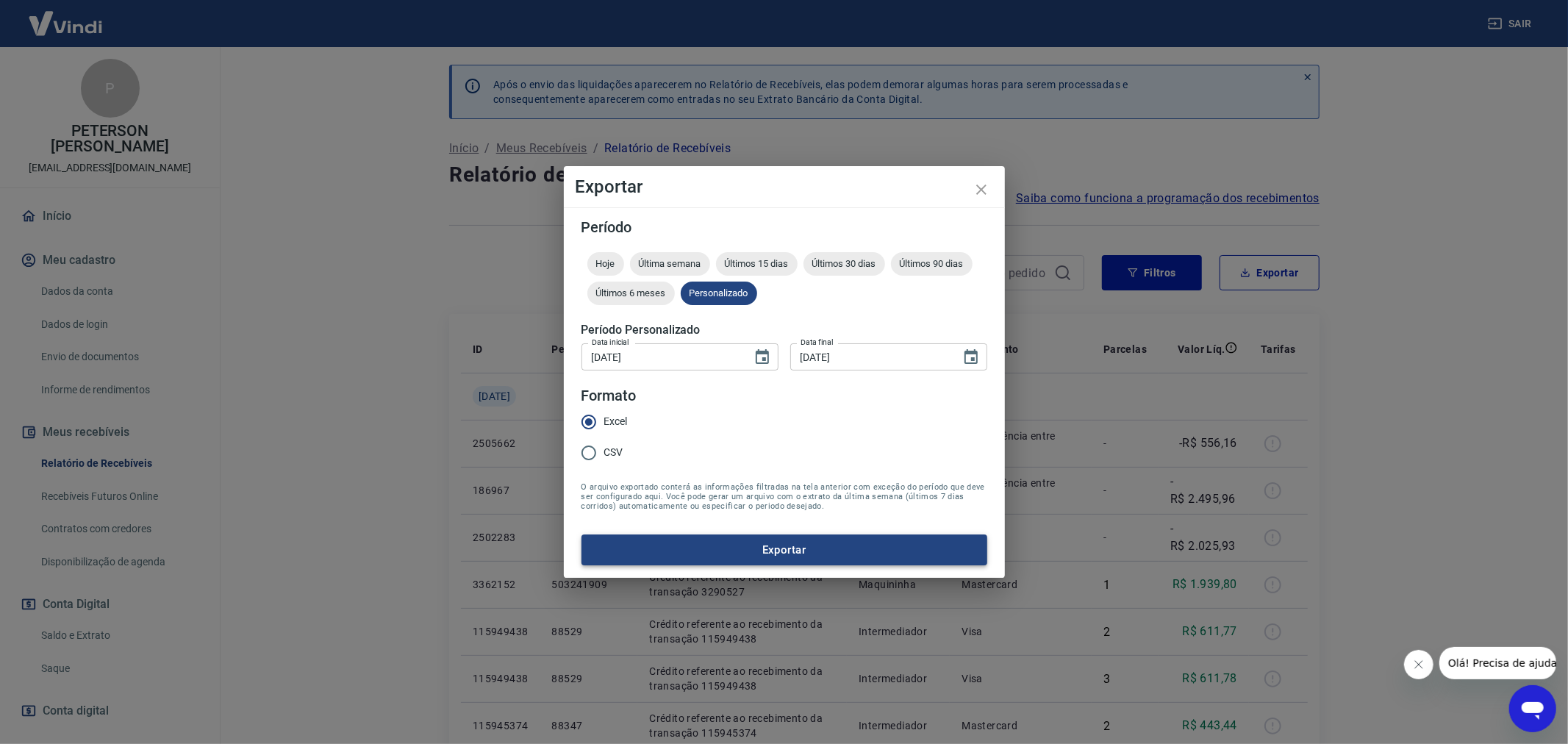
click at [801, 541] on button "Exportar" at bounding box center [784, 549] width 406 height 31
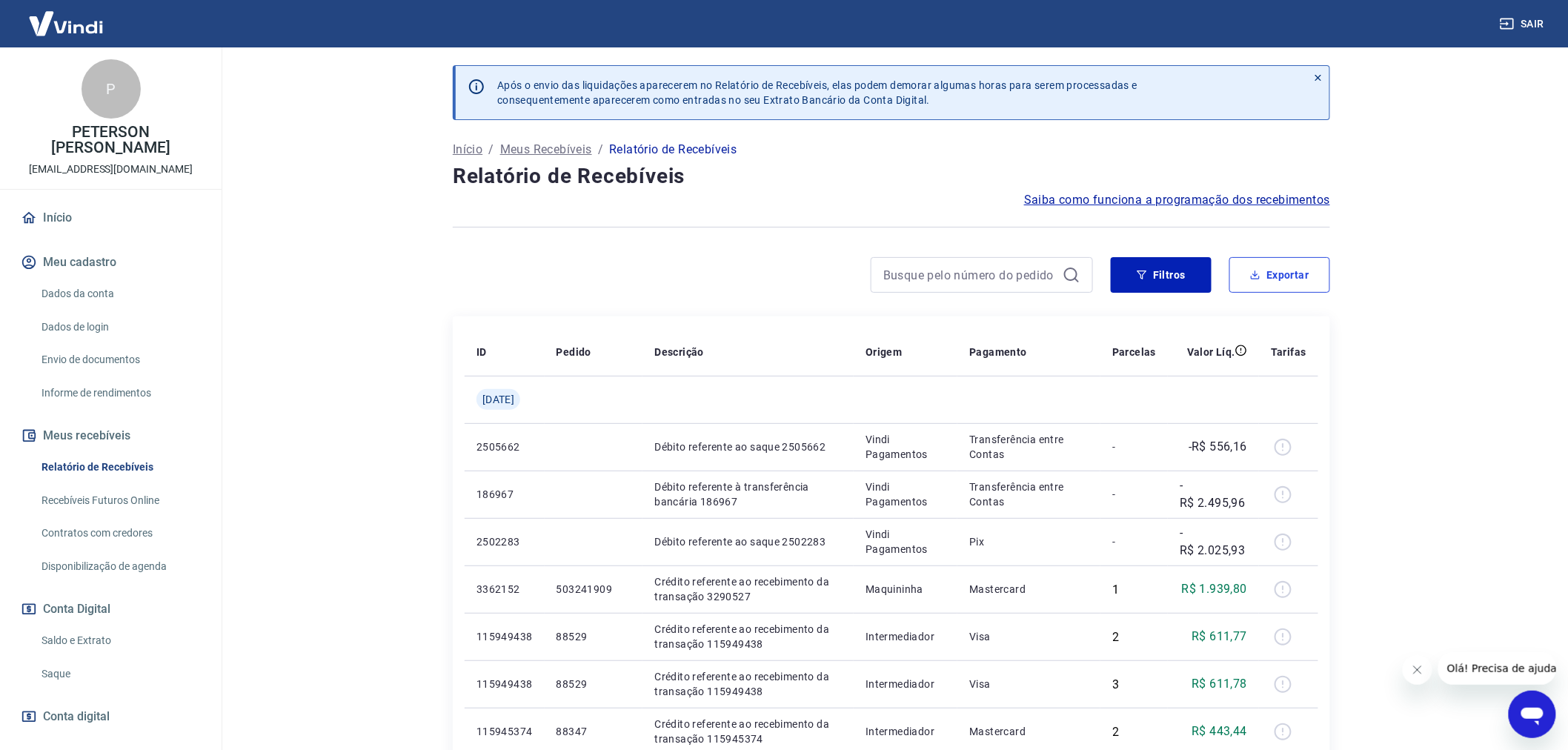
click at [1279, 277] on button "Exportar" at bounding box center [1279, 275] width 100 height 35
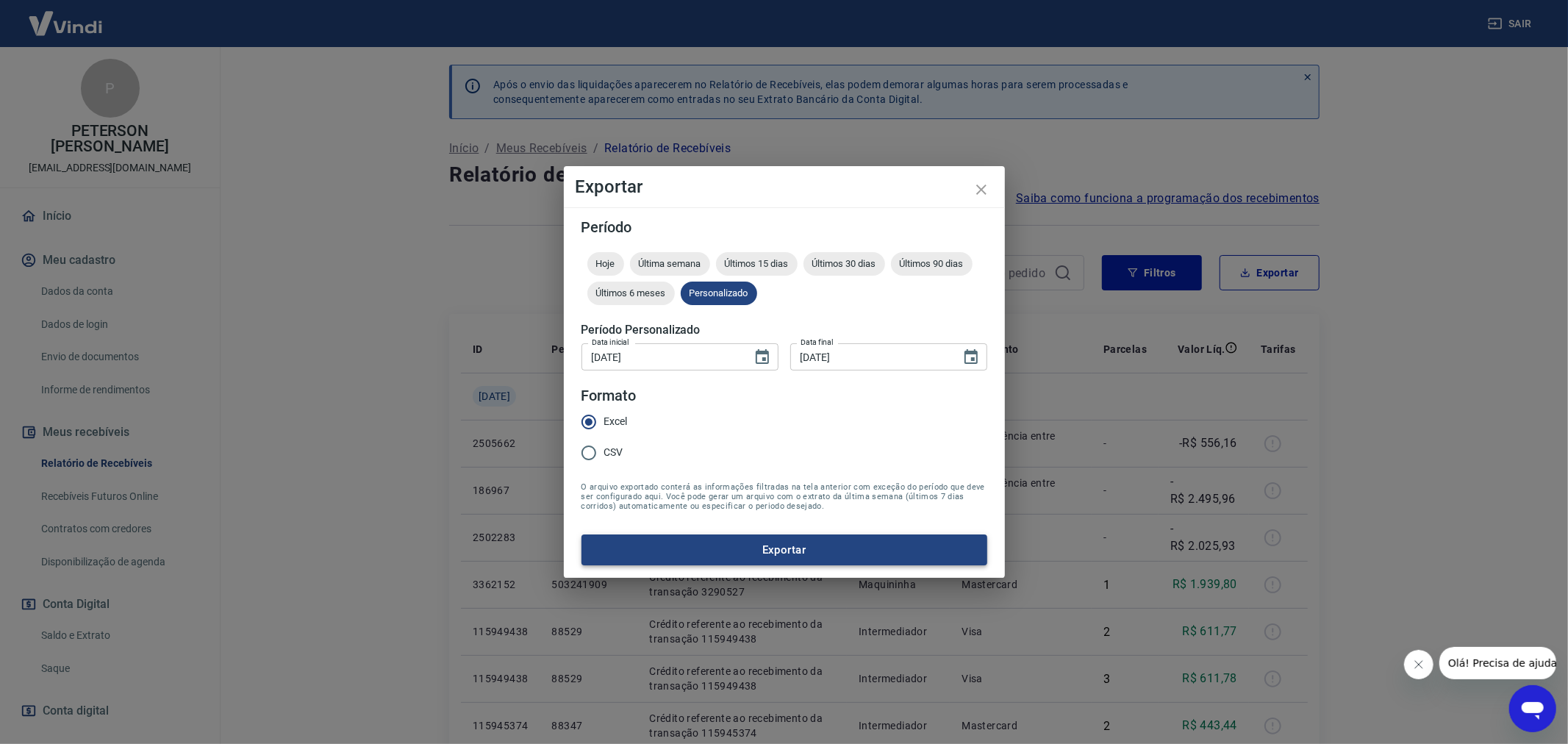
click at [787, 555] on button "Exportar" at bounding box center [784, 549] width 406 height 31
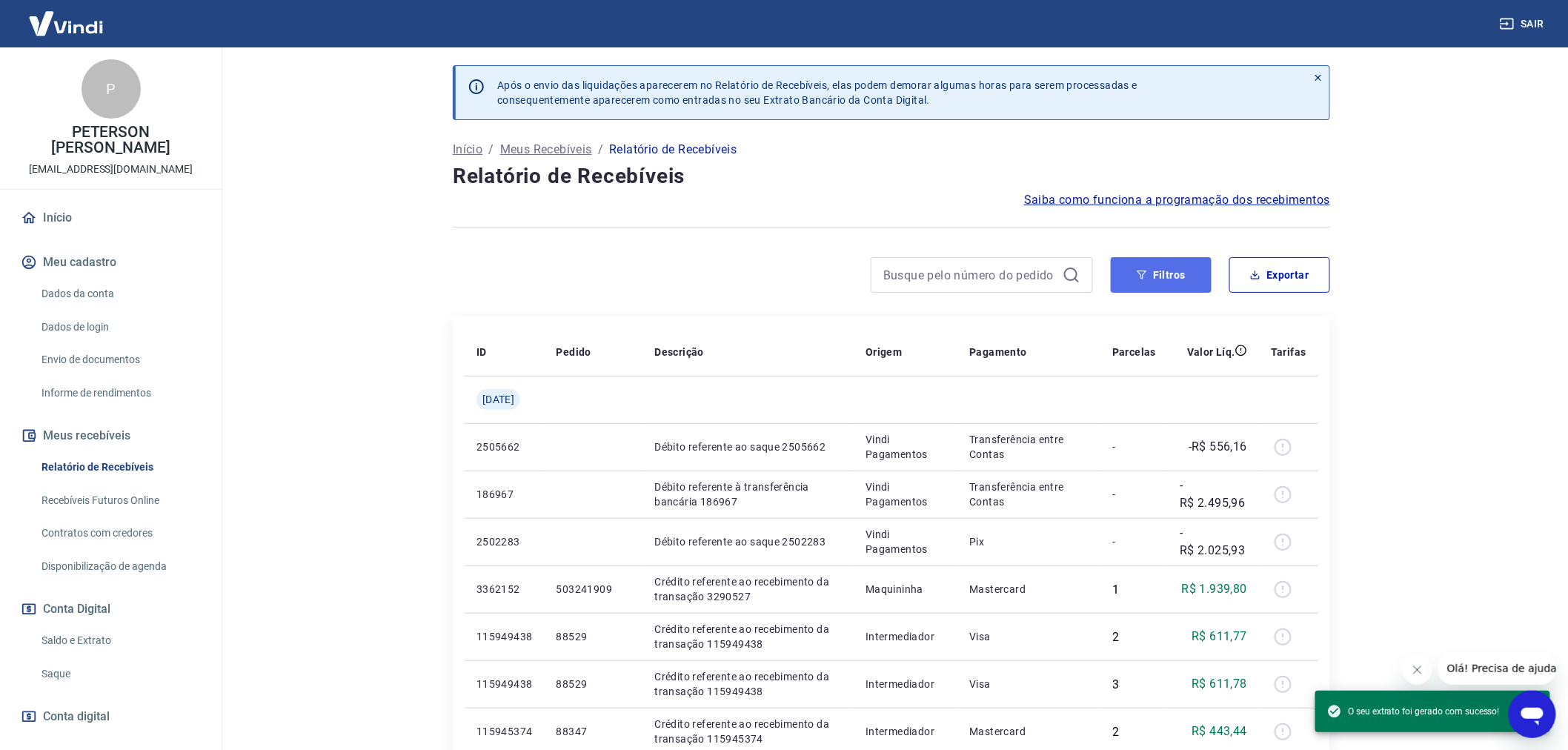
click at [1154, 271] on button "Filtros" at bounding box center [1160, 275] width 100 height 35
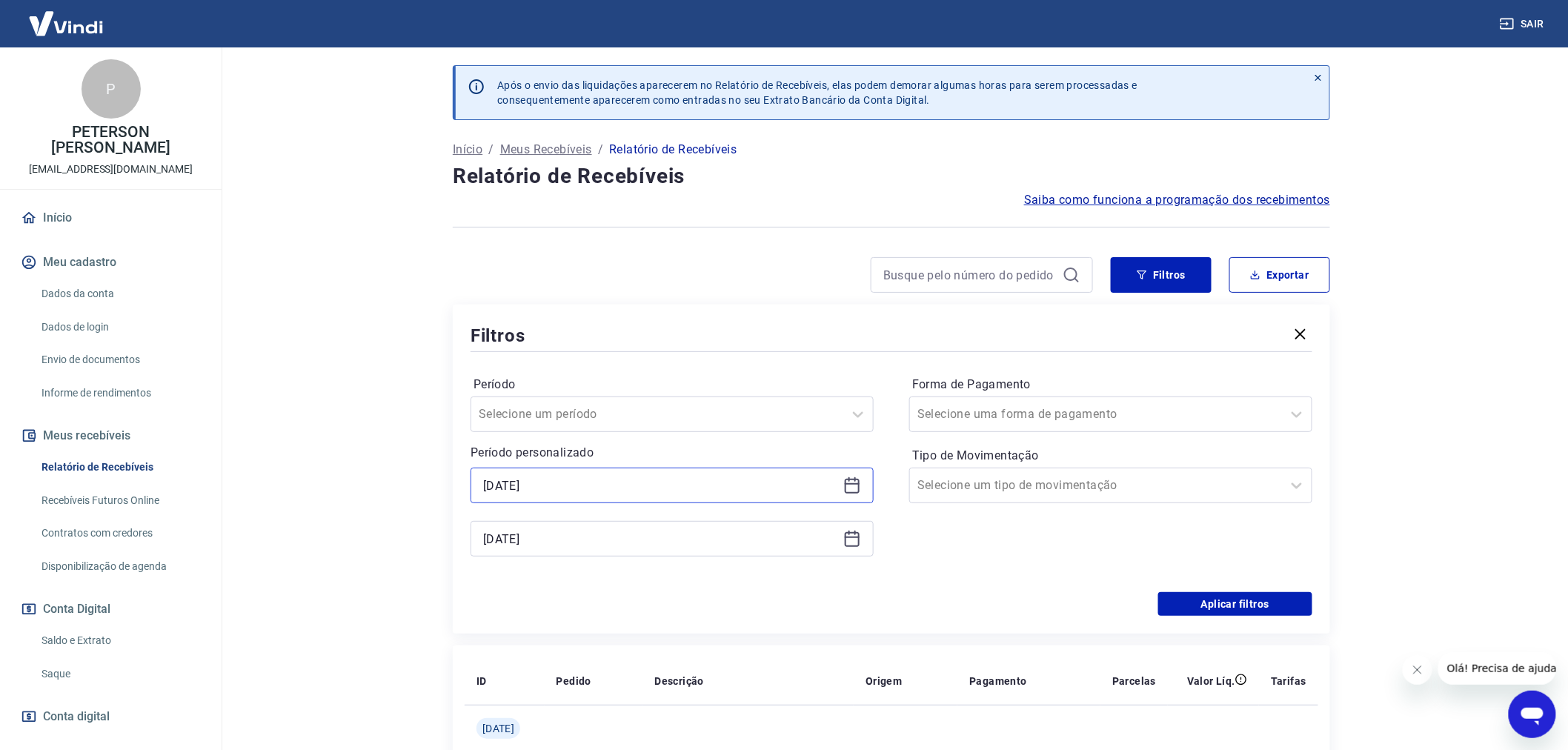
click at [511, 476] on input "[DATE]" at bounding box center [661, 485] width 354 height 22
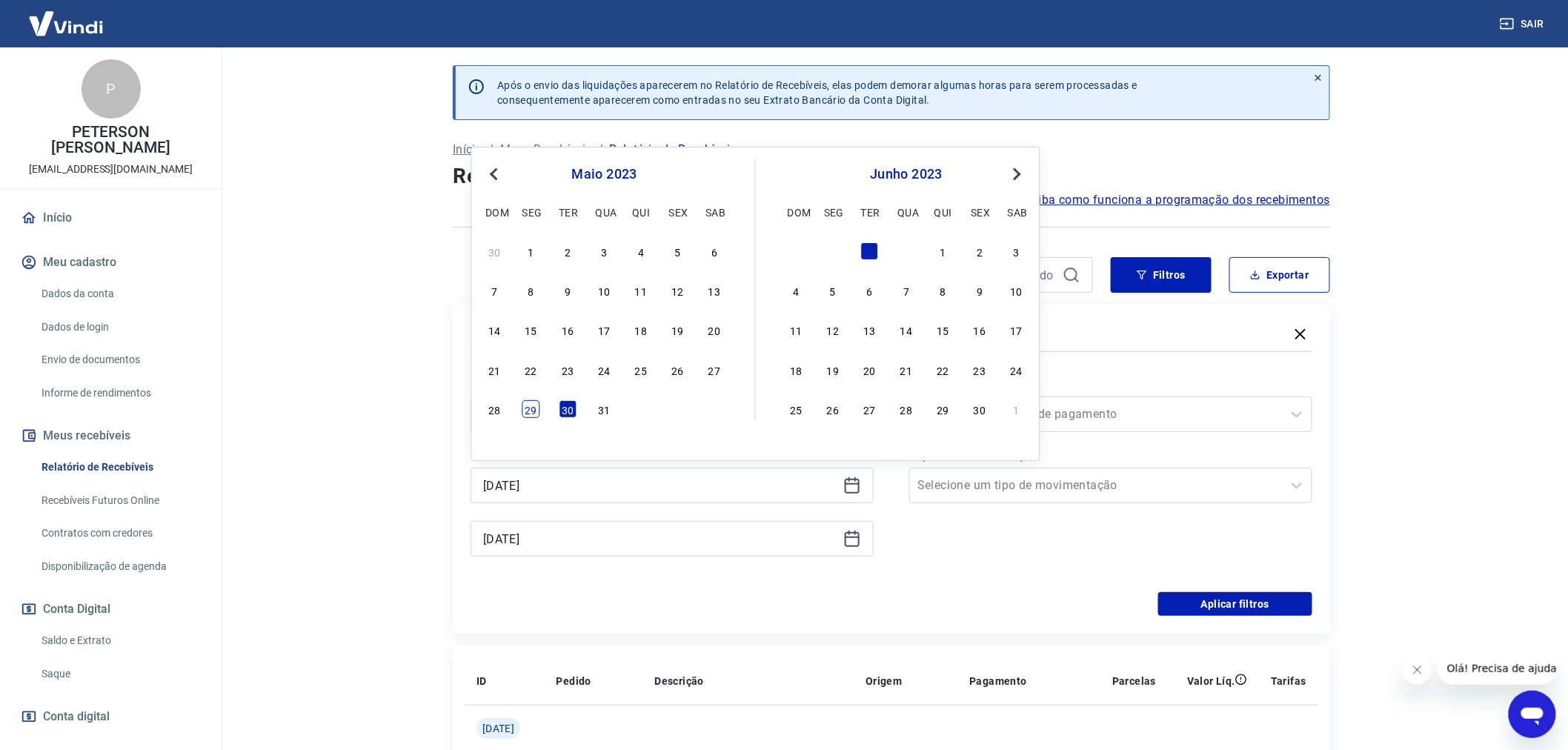
click at [535, 405] on div "29" at bounding box center [531, 408] width 18 height 18
type input "[DATE]"
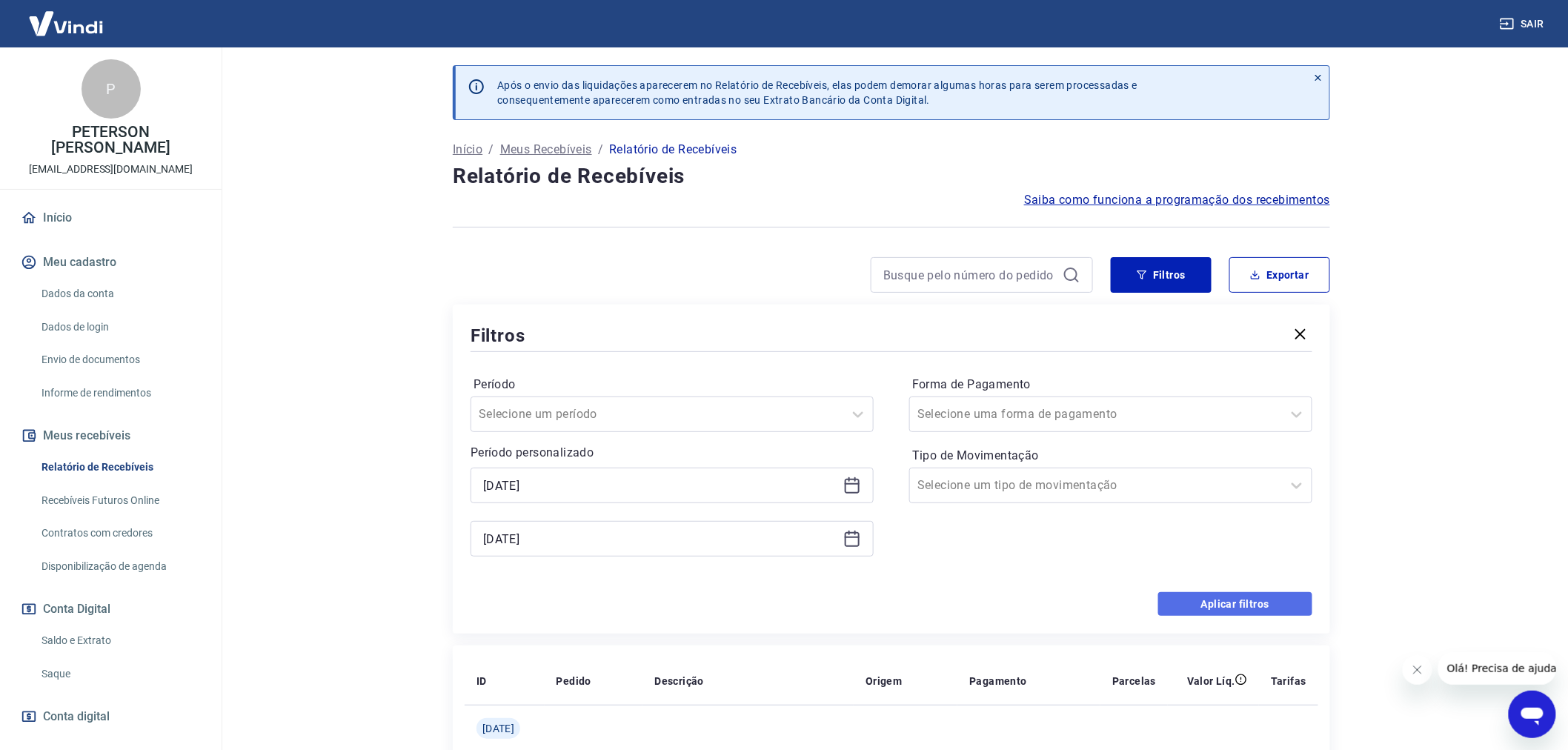
click at [1256, 597] on button "Aplicar filtros" at bounding box center [1235, 604] width 154 height 24
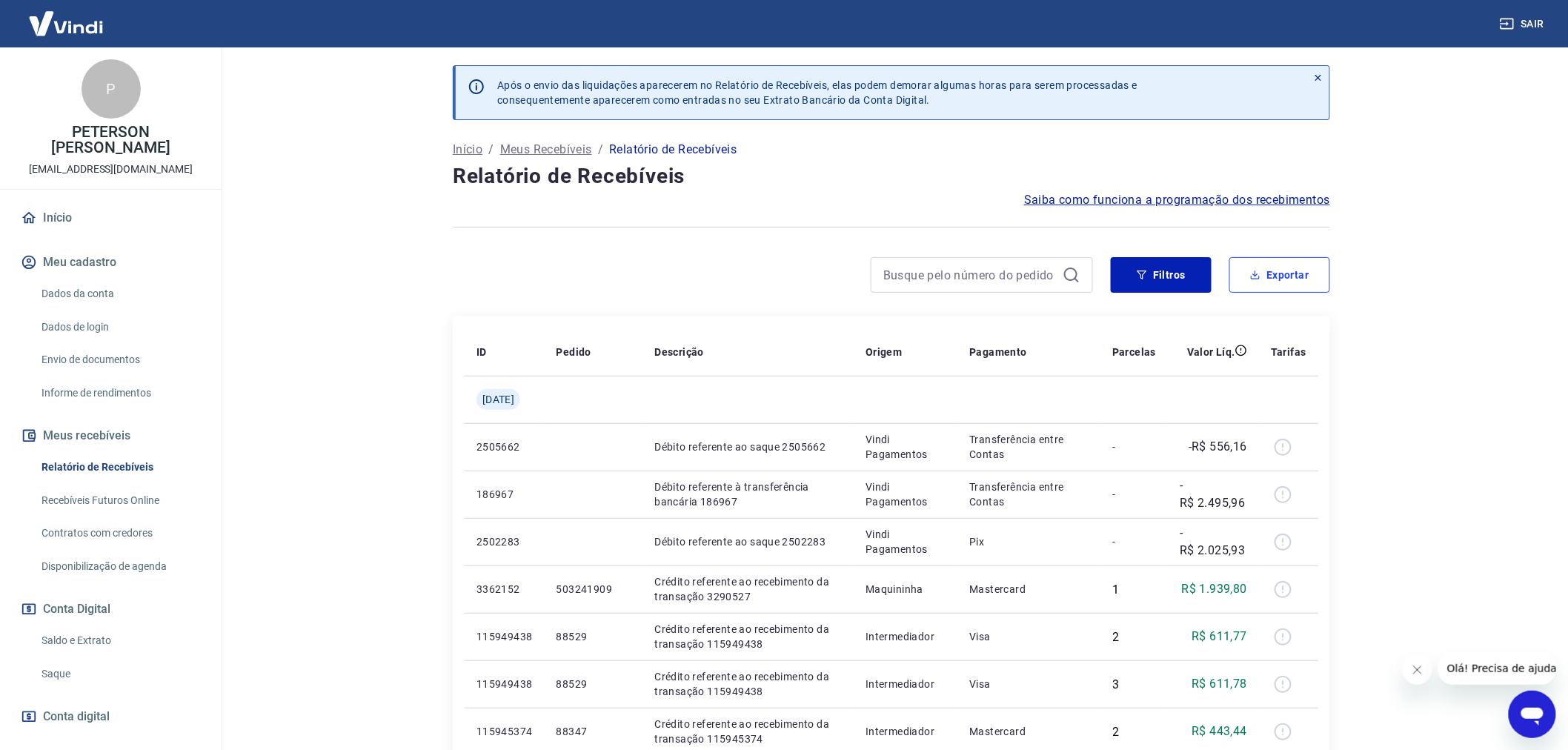
click at [1283, 269] on button "Exportar" at bounding box center [1279, 275] width 100 height 35
type input "[DATE]"
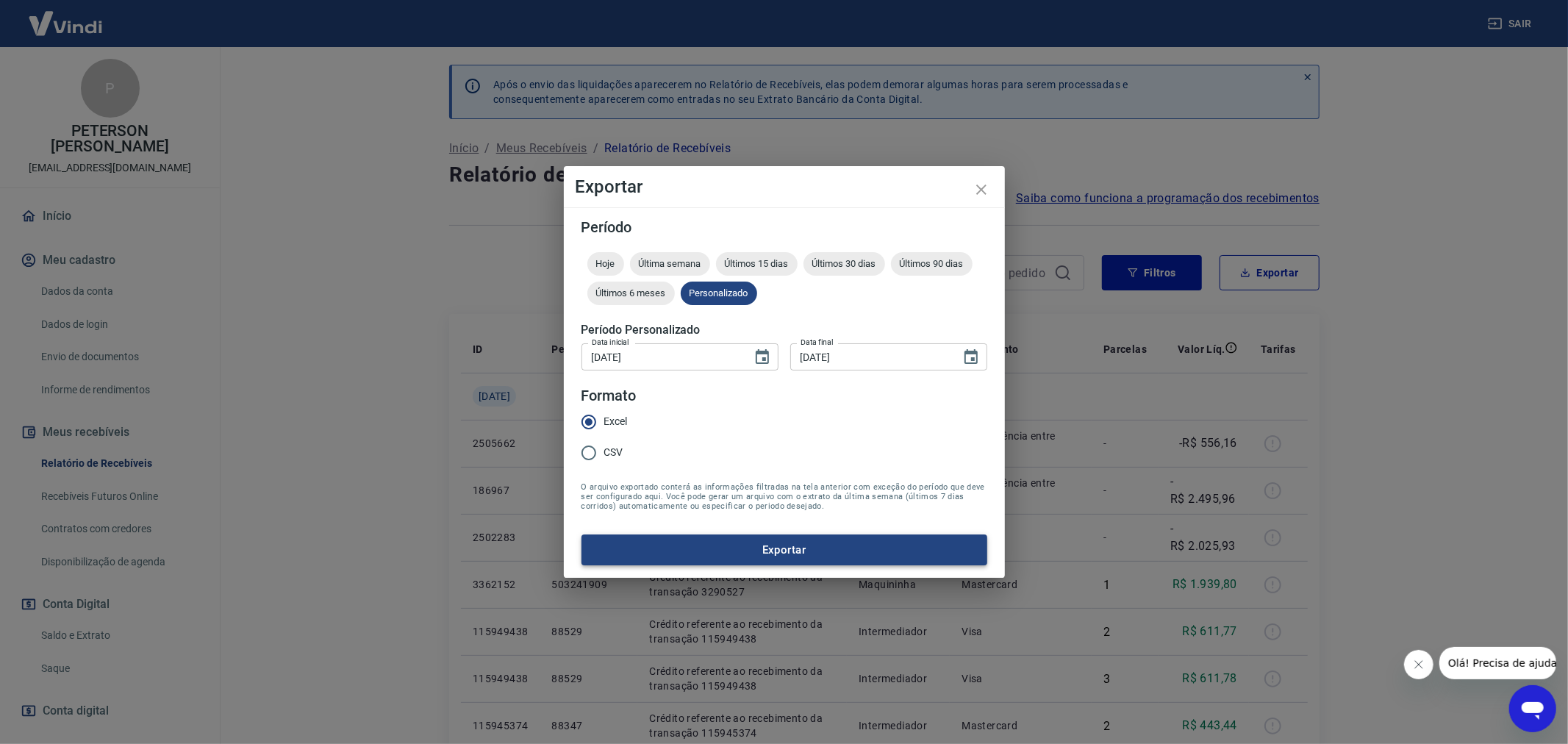
click at [774, 550] on button "Exportar" at bounding box center [784, 549] width 406 height 31
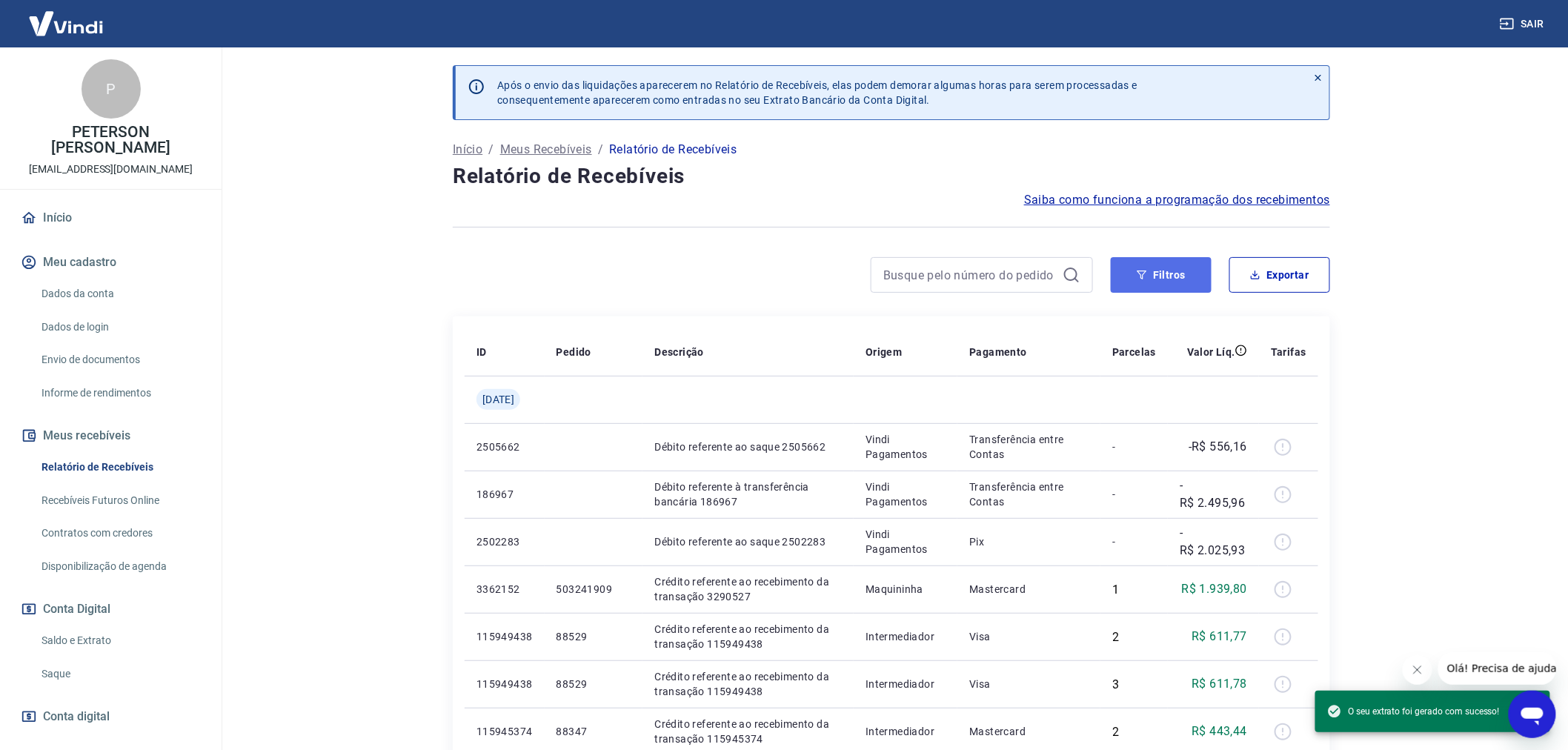
click at [1176, 264] on button "Filtros" at bounding box center [1160, 275] width 100 height 35
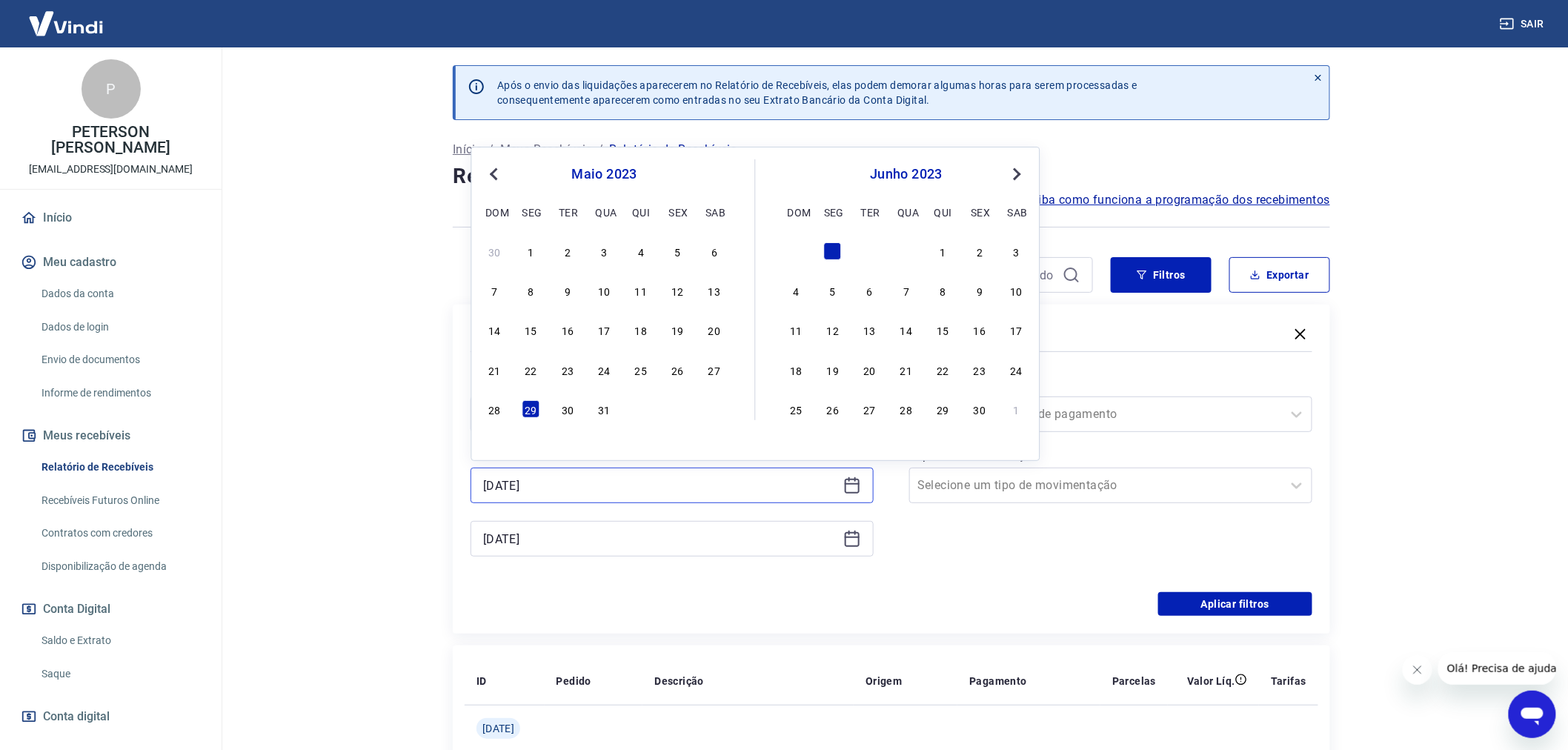
click at [512, 482] on input "[DATE]" at bounding box center [661, 485] width 354 height 22
click at [505, 538] on input "[DATE]" at bounding box center [661, 538] width 354 height 22
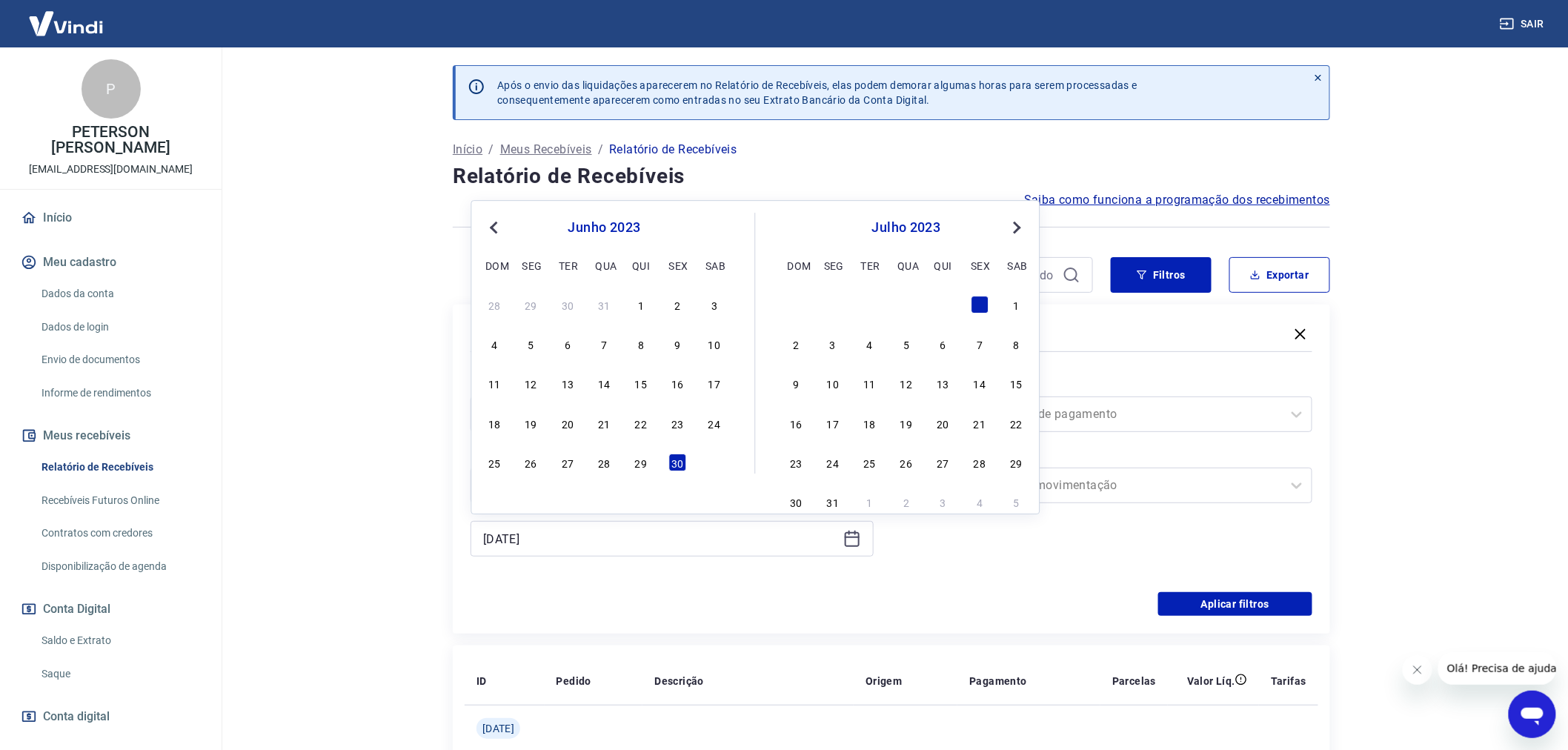
click at [486, 226] on button "Previous Month" at bounding box center [494, 227] width 18 height 18
click at [602, 462] on div "31" at bounding box center [604, 461] width 18 height 18
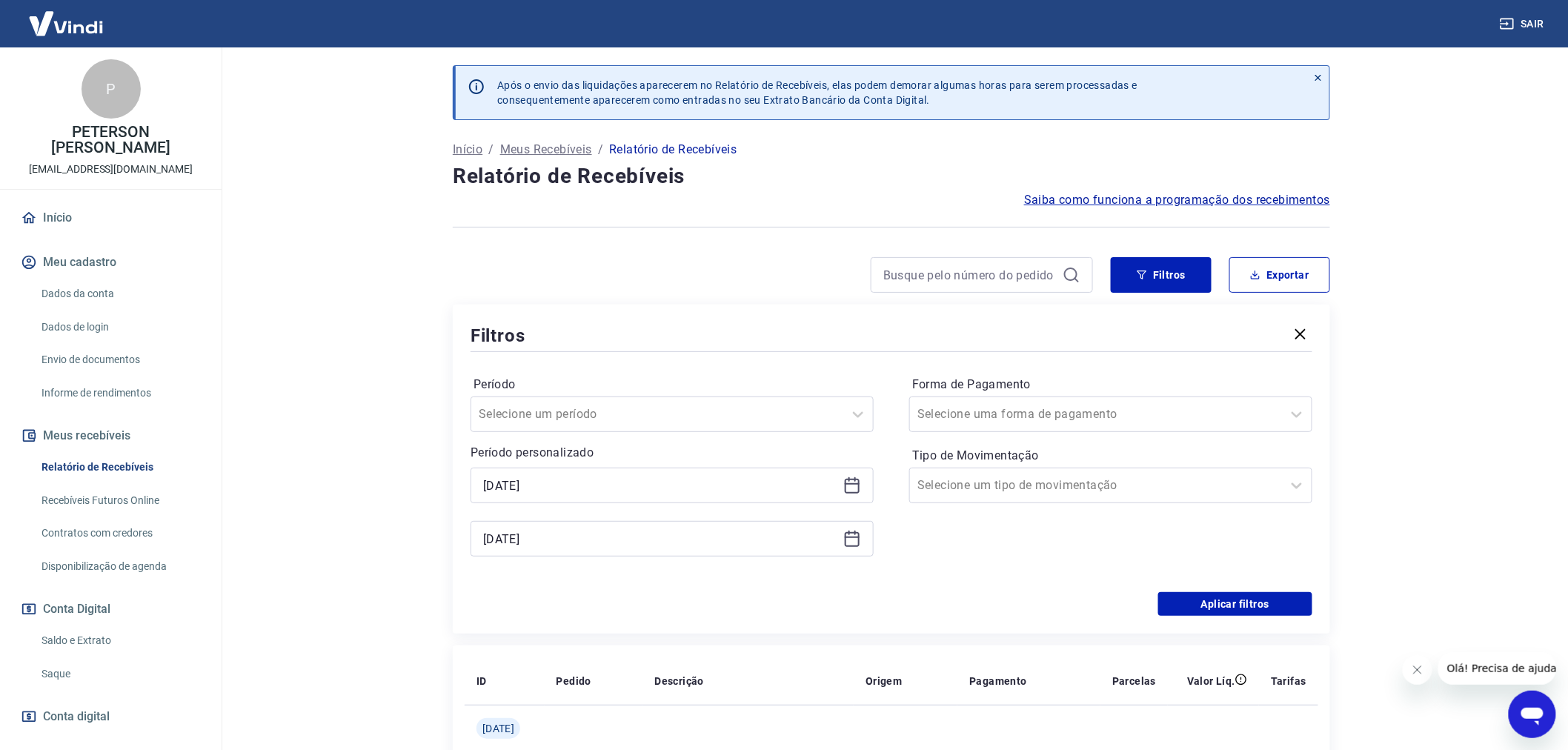
type input "[DATE]"
click at [1253, 598] on button "Aplicar filtros" at bounding box center [1235, 604] width 154 height 24
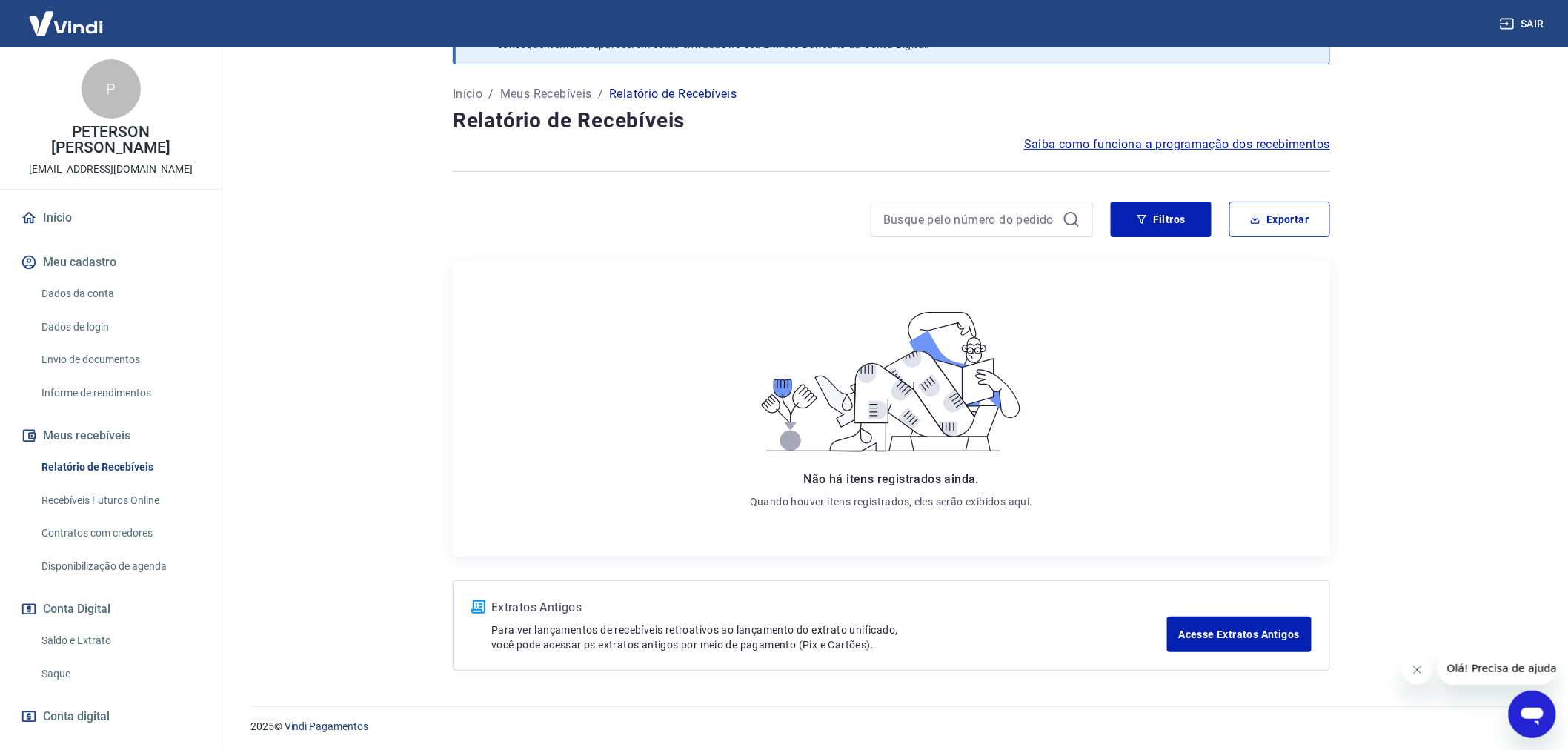
scroll to position [59, 0]
click at [1171, 215] on button "Filtros" at bounding box center [1160, 217] width 100 height 35
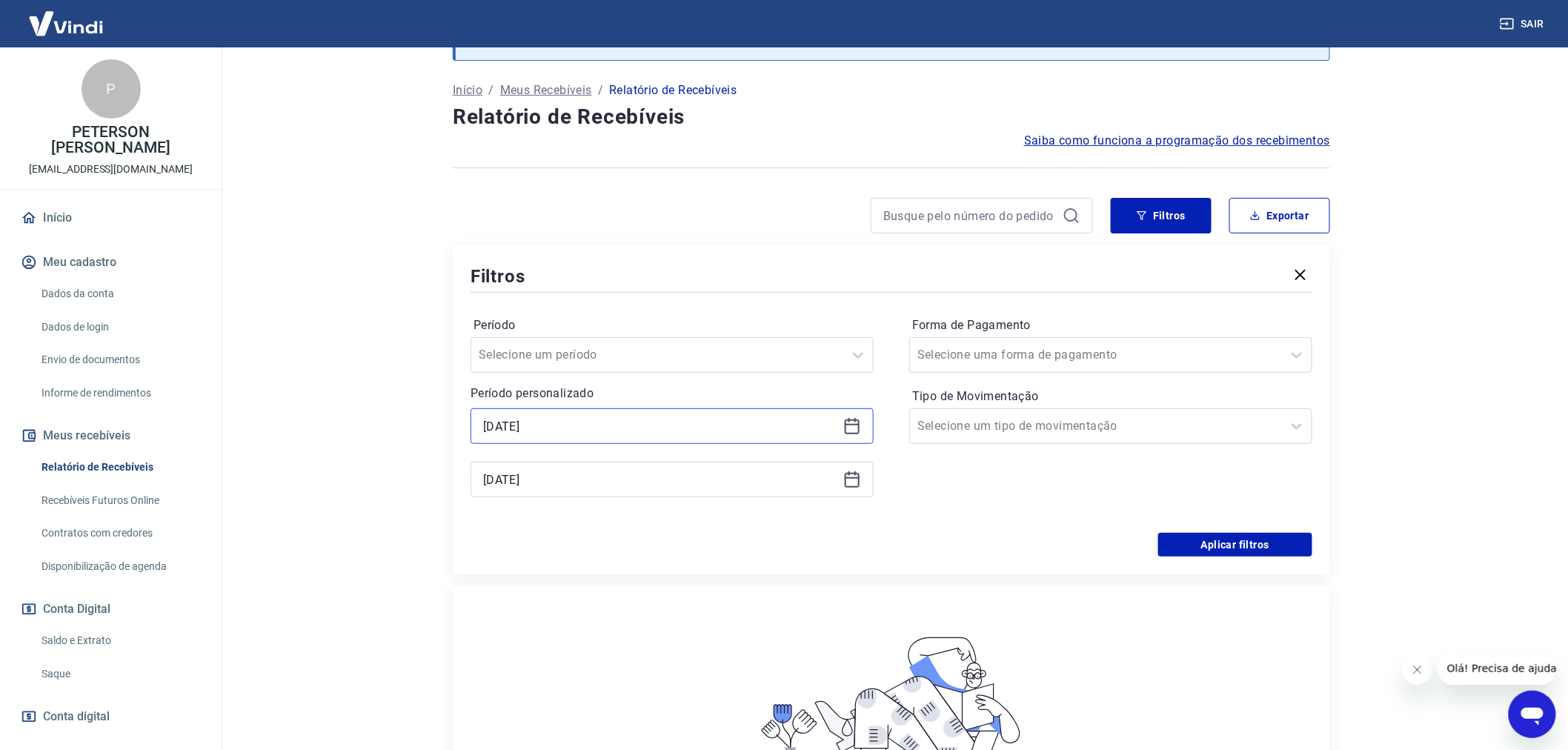
click at [507, 427] on input "[DATE]" at bounding box center [661, 426] width 354 height 22
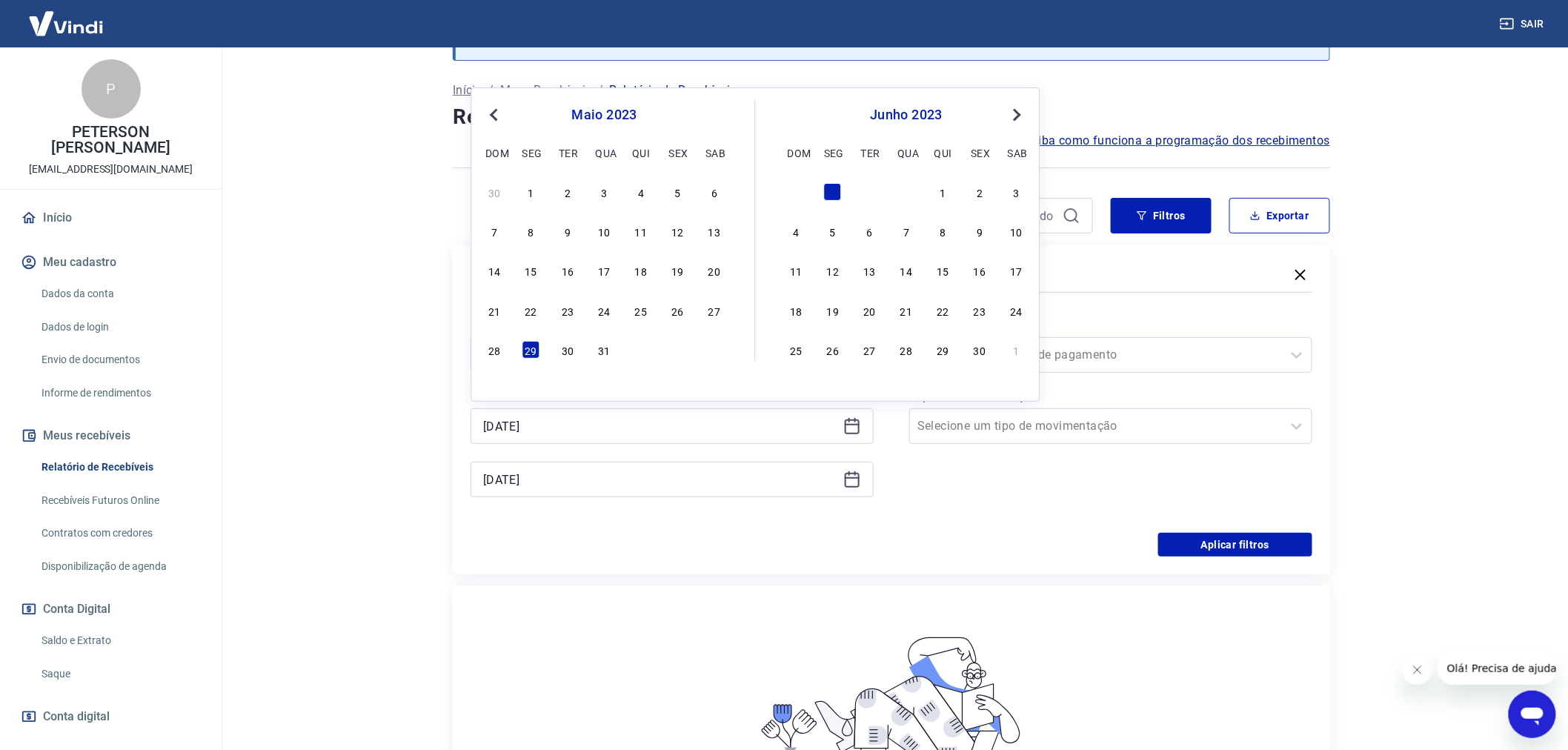
click at [489, 119] on button "Previous Month" at bounding box center [494, 115] width 18 height 18
click at [674, 353] on div "28" at bounding box center [678, 349] width 18 height 18
type input "[DATE]"
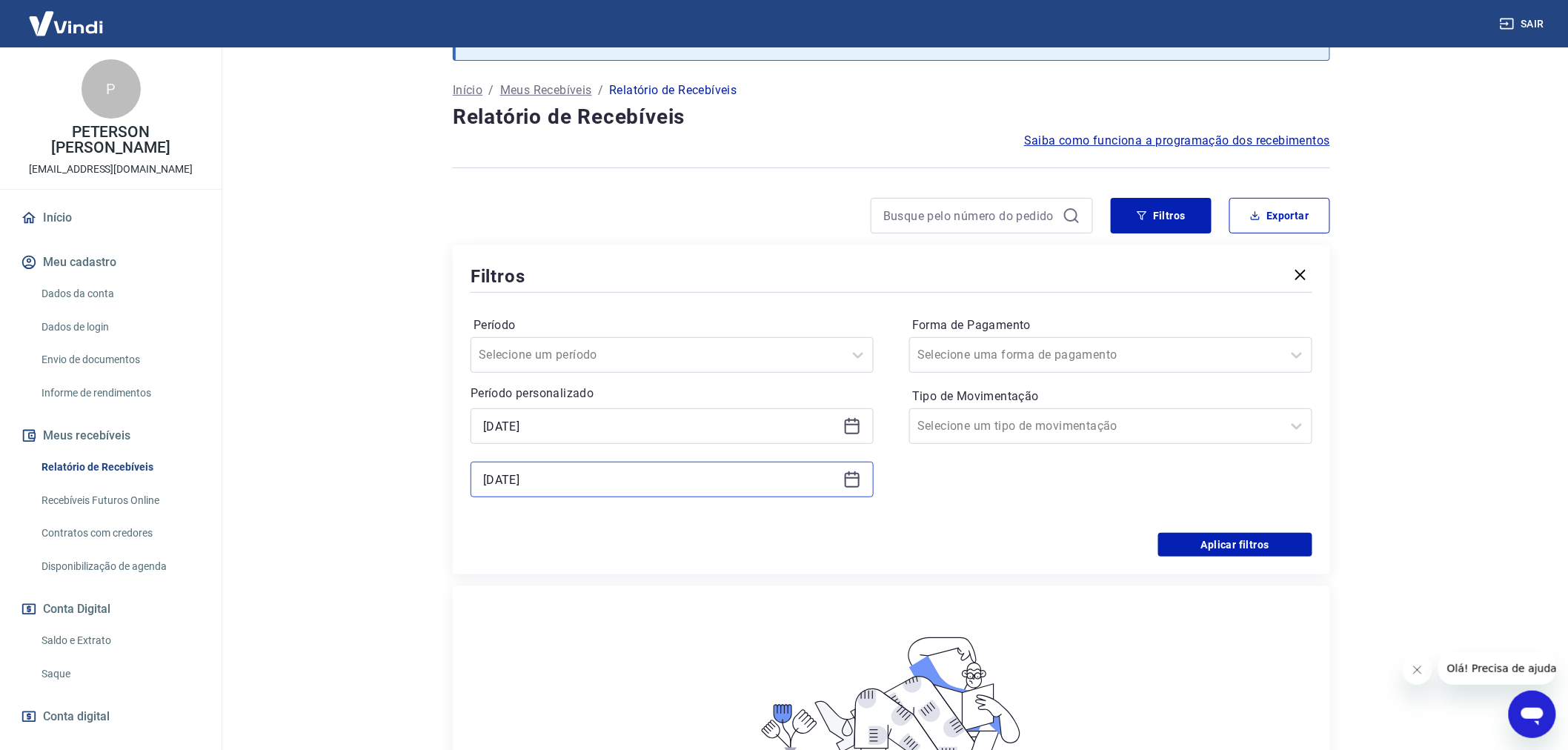
click at [538, 476] on input "[DATE]" at bounding box center [661, 479] width 354 height 22
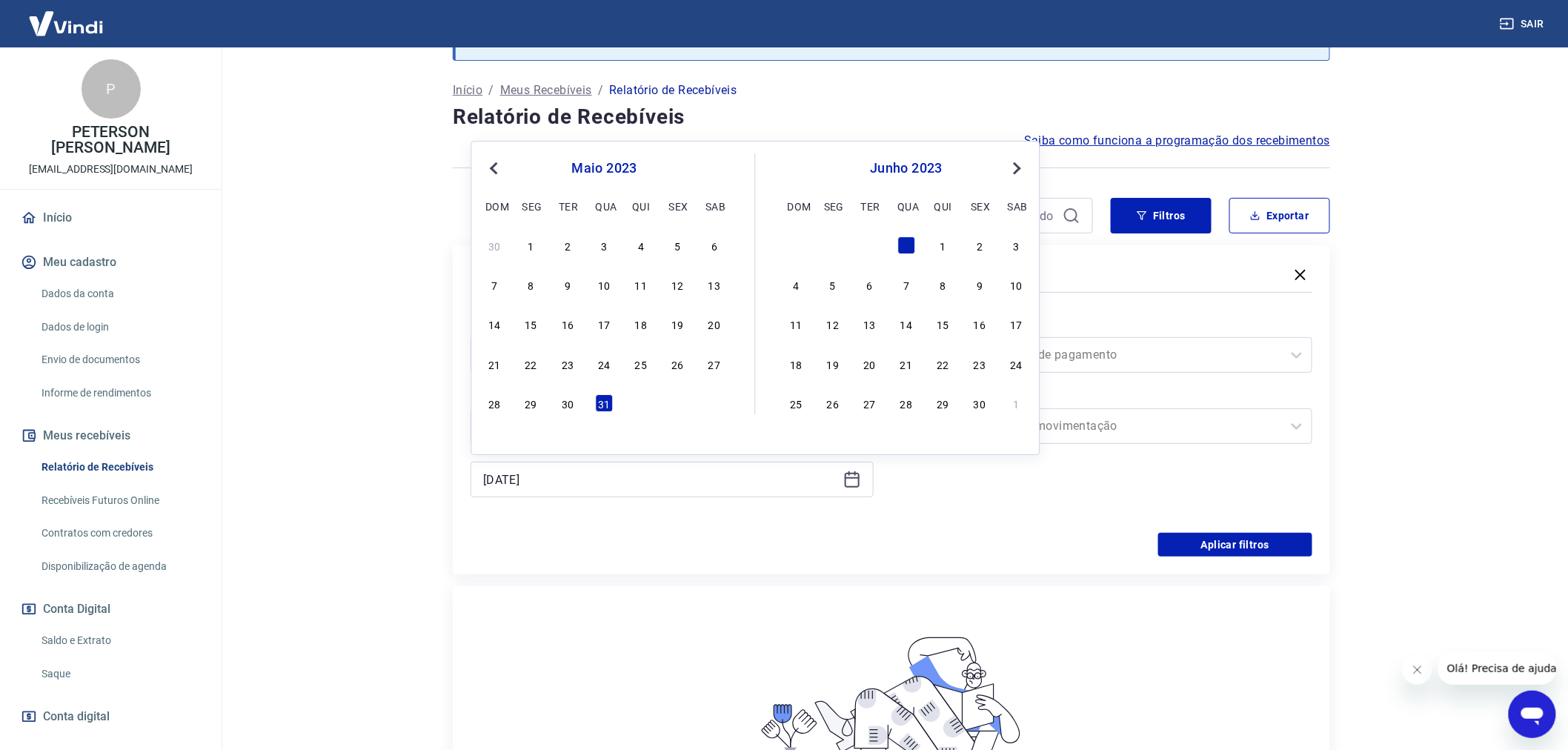
click at [495, 161] on span "Previous Month" at bounding box center [495, 168] width 0 height 17
click at [1016, 172] on span "Next Month" at bounding box center [1016, 168] width 0 height 17
click at [605, 405] on div "31" at bounding box center [604, 402] width 18 height 18
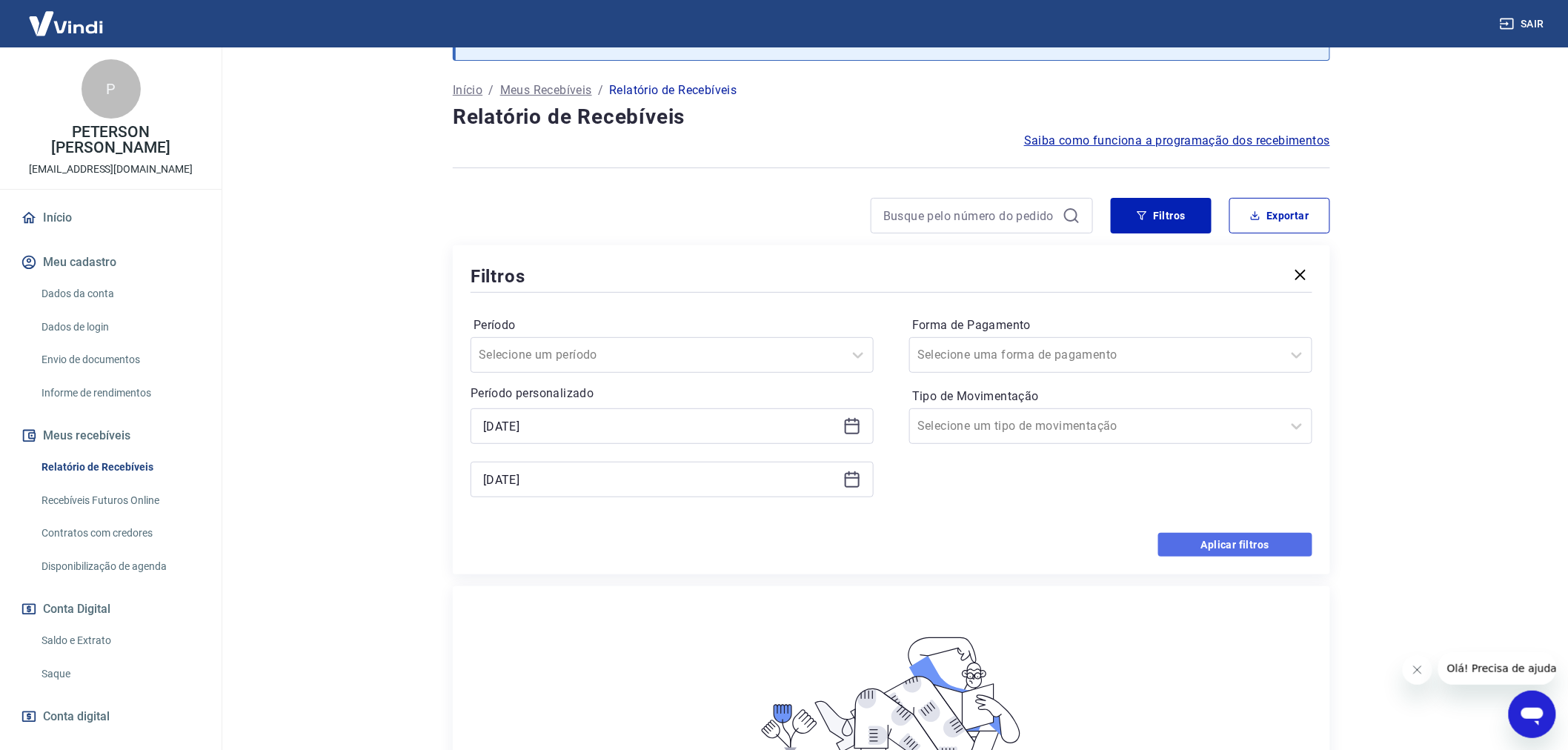
click at [1235, 542] on button "Aplicar filtros" at bounding box center [1235, 544] width 154 height 24
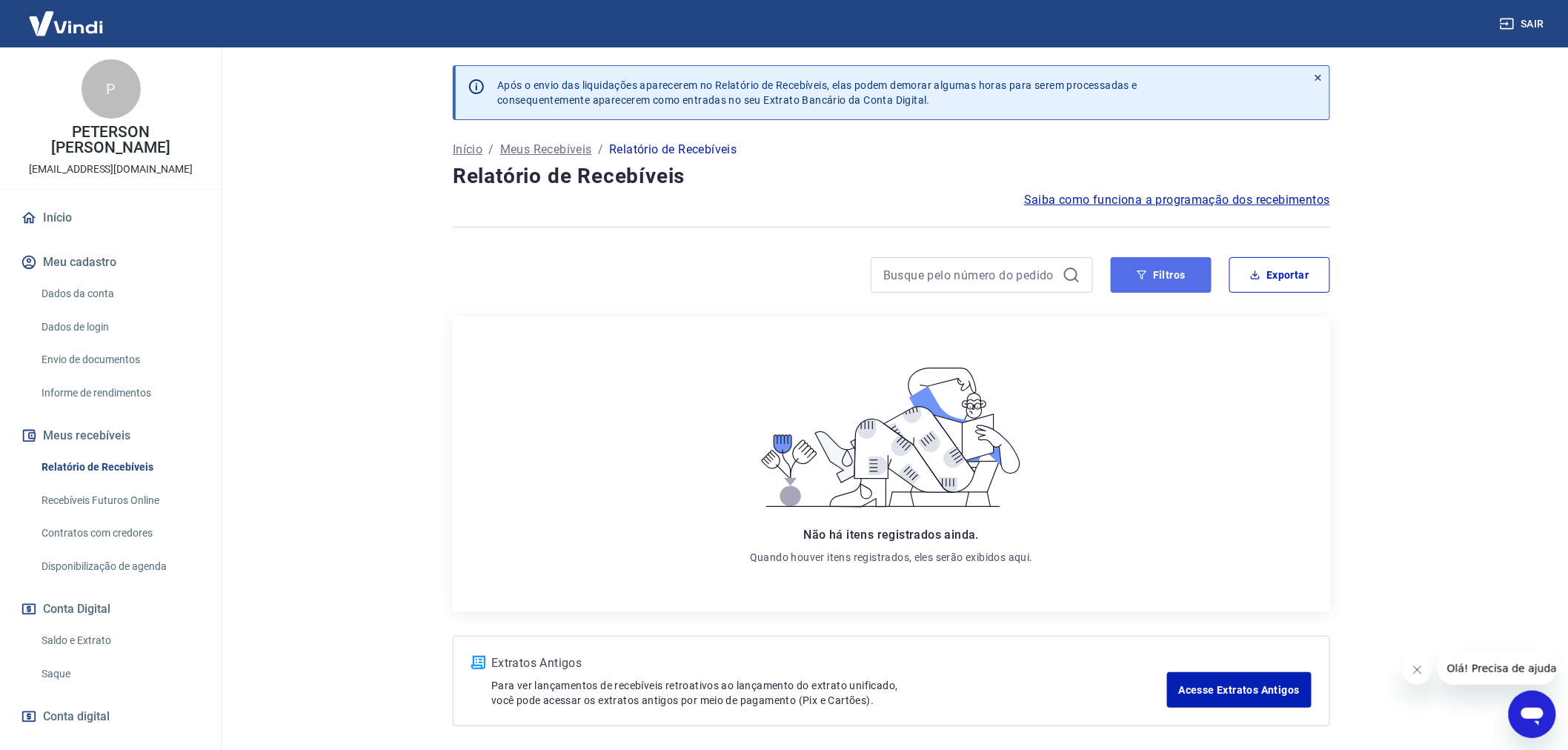
click at [1173, 267] on button "Filtros" at bounding box center [1160, 275] width 100 height 35
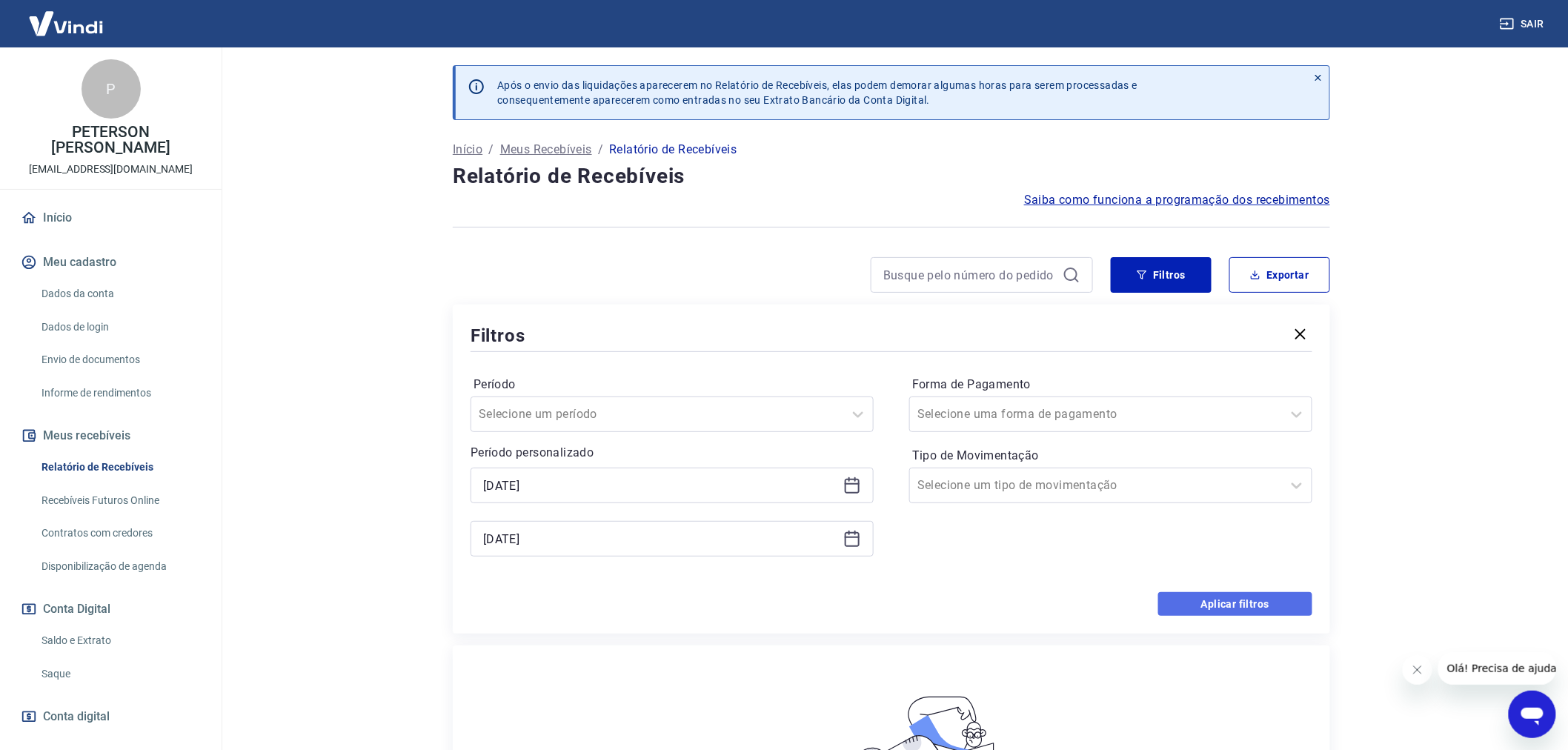
click at [1231, 606] on button "Aplicar filtros" at bounding box center [1235, 604] width 154 height 24
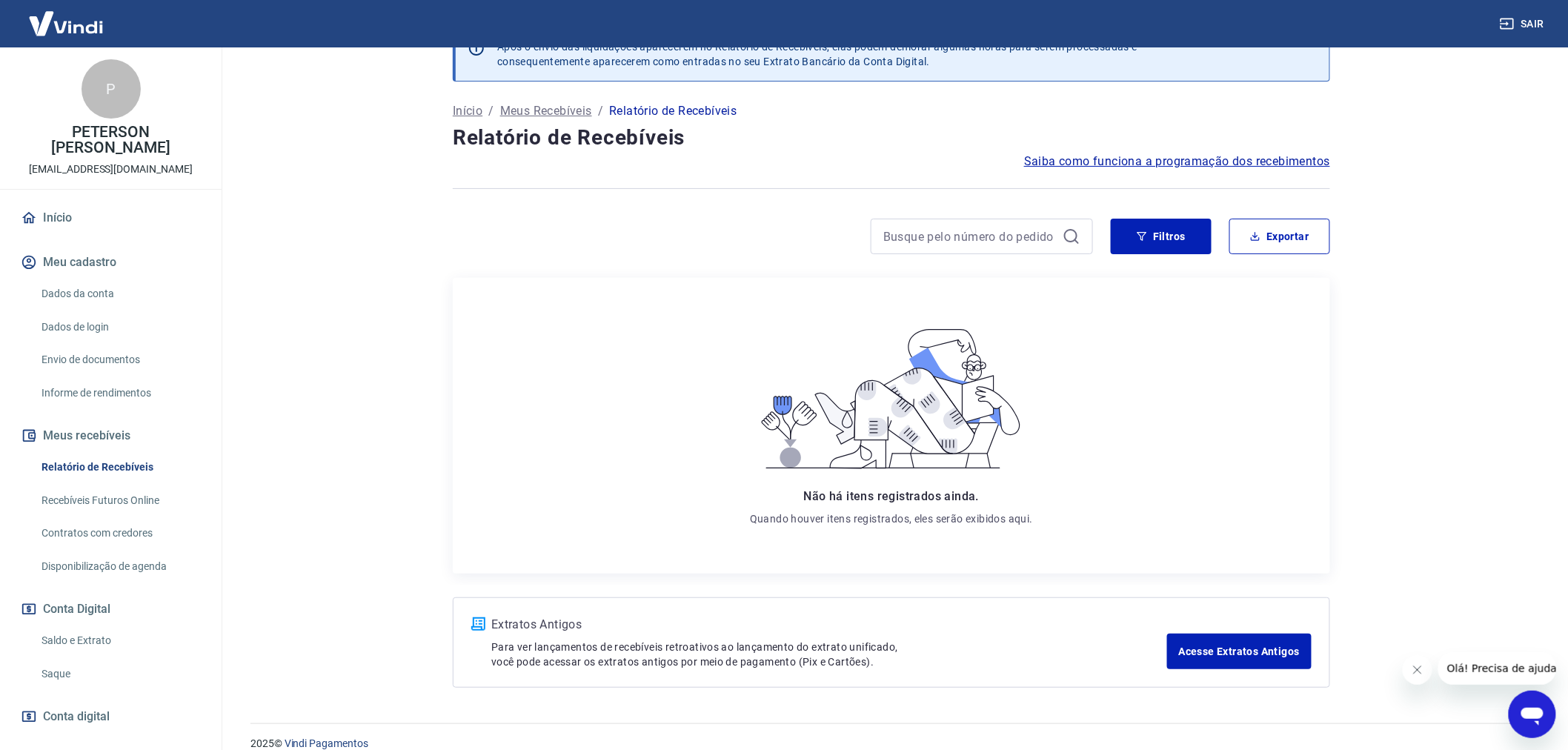
scroll to position [59, 0]
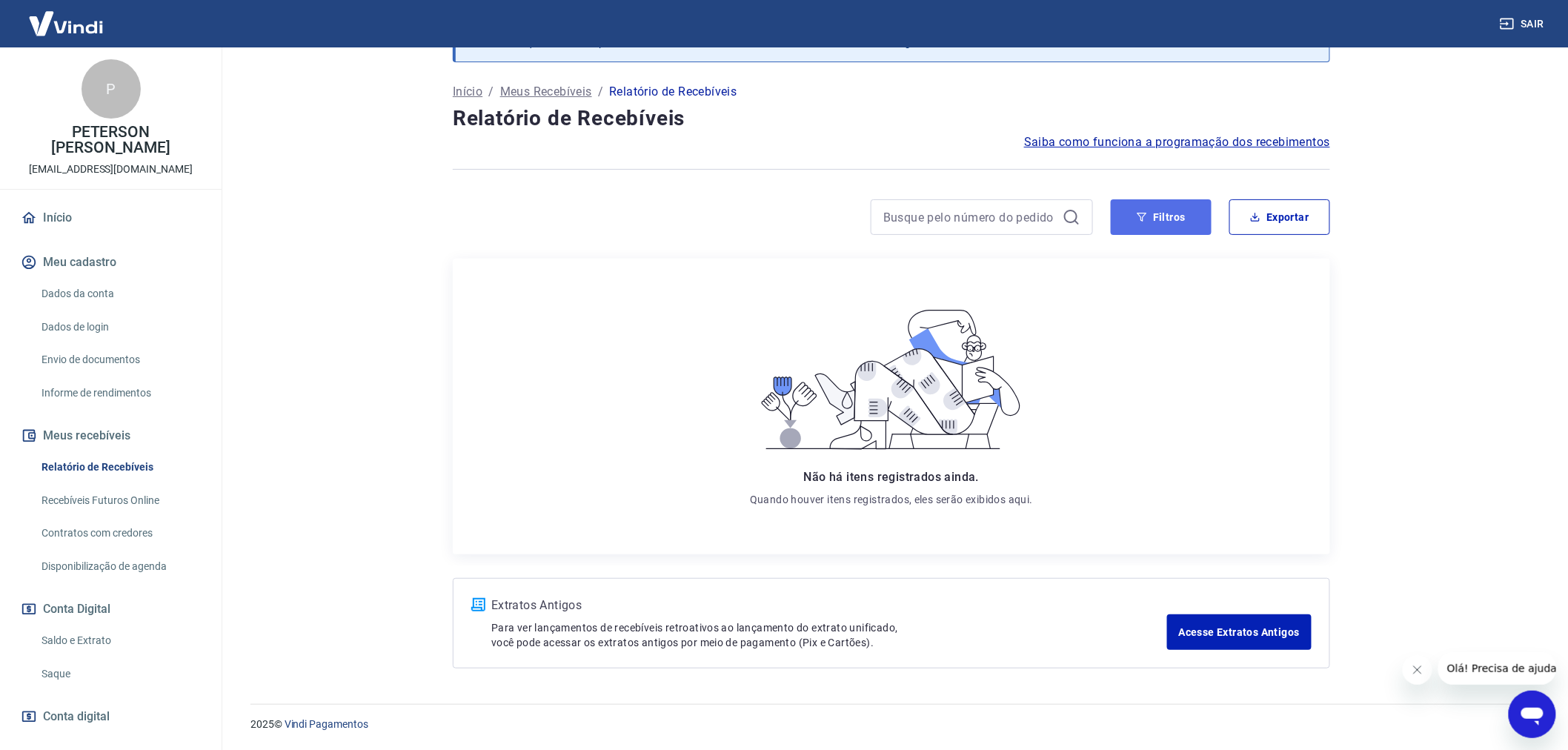
click at [1167, 212] on button "Filtros" at bounding box center [1160, 217] width 100 height 35
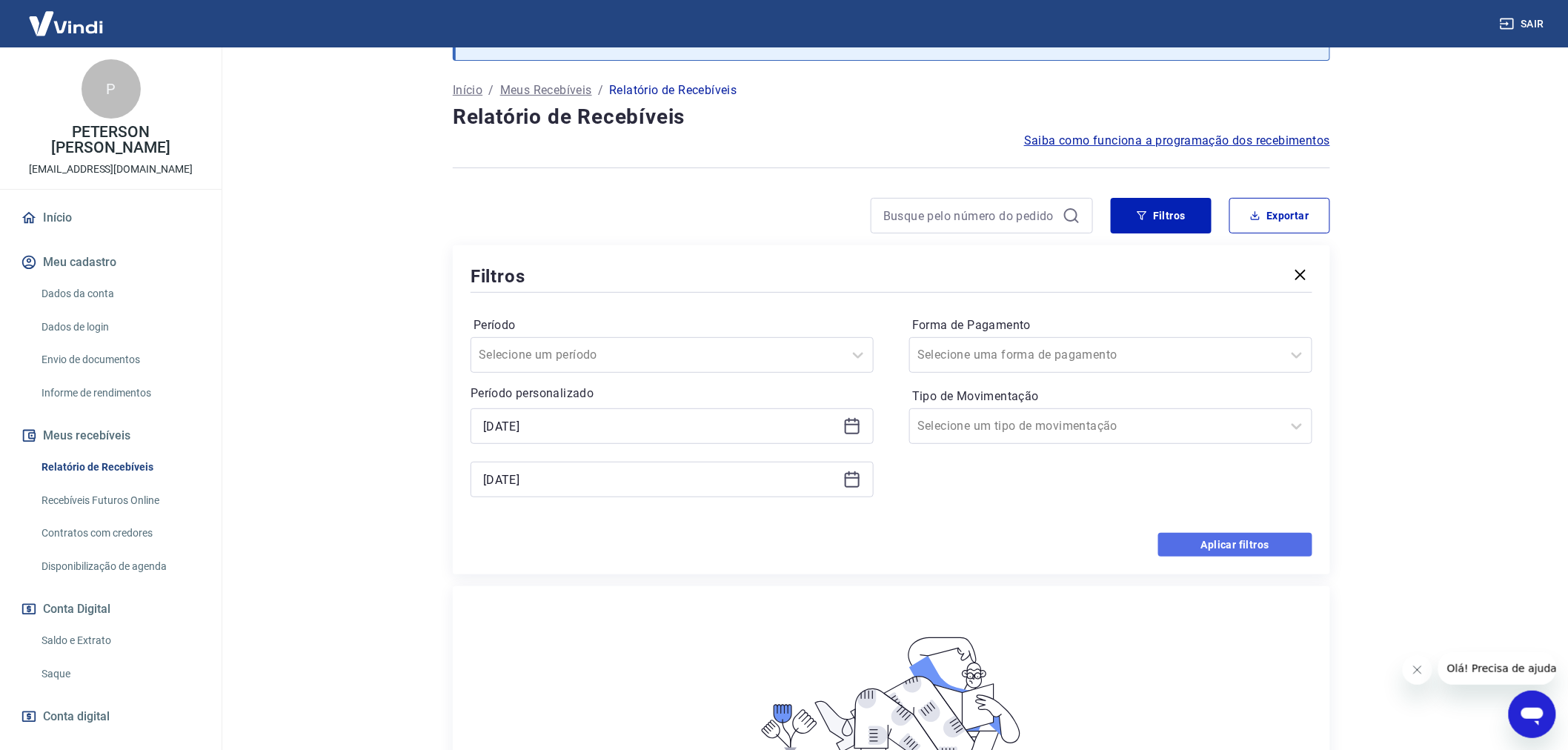
click at [1232, 549] on button "Aplicar filtros" at bounding box center [1235, 544] width 154 height 24
